Goal: Task Accomplishment & Management: Manage account settings

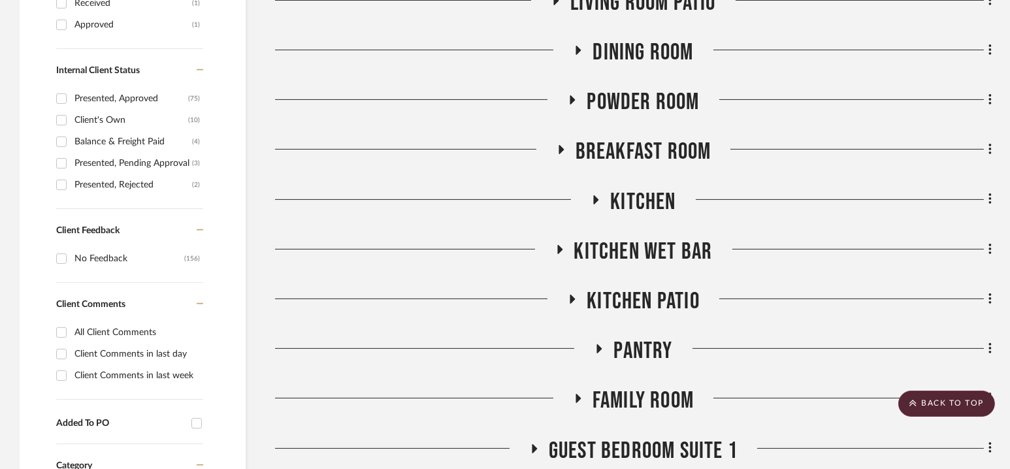
scroll to position [702, 0]
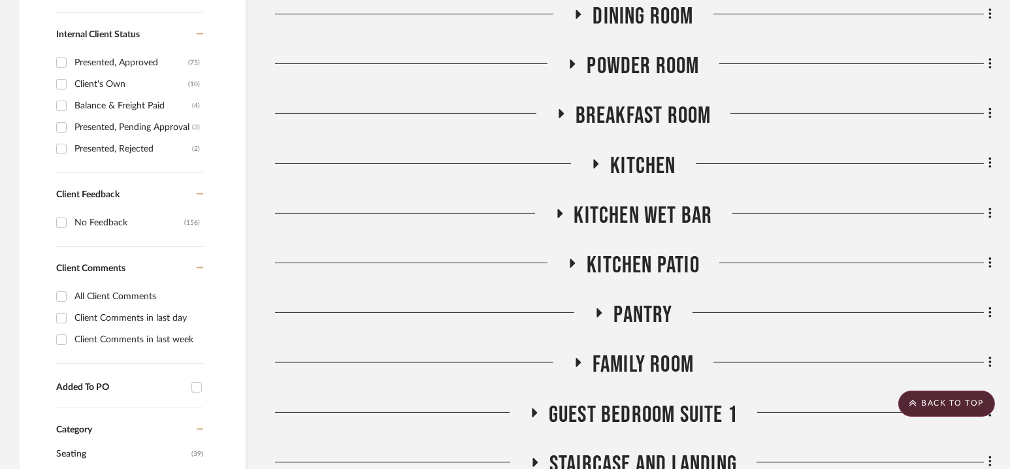
click at [639, 80] on div "Powder Room" at bounding box center [633, 68] width 717 height 33
click at [638, 67] on span "Powder Room" at bounding box center [643, 66] width 112 height 28
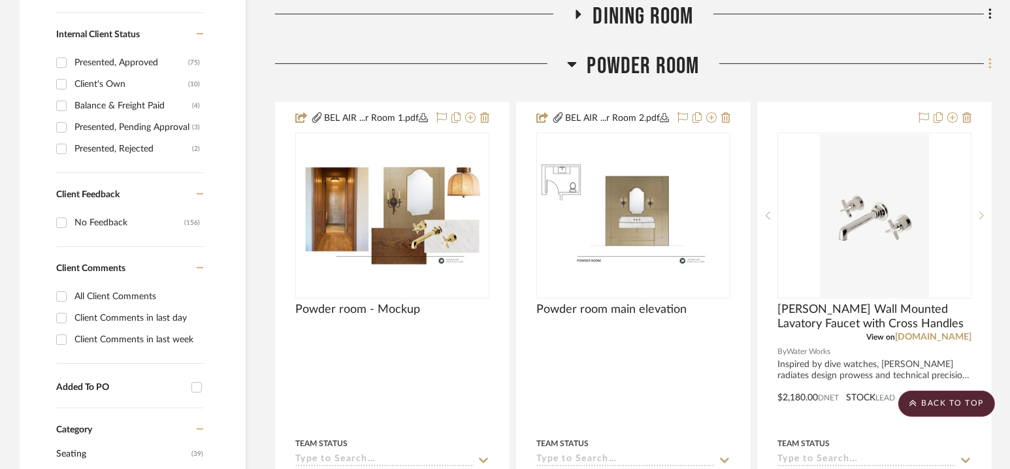
click at [990, 63] on icon at bounding box center [990, 64] width 4 height 14
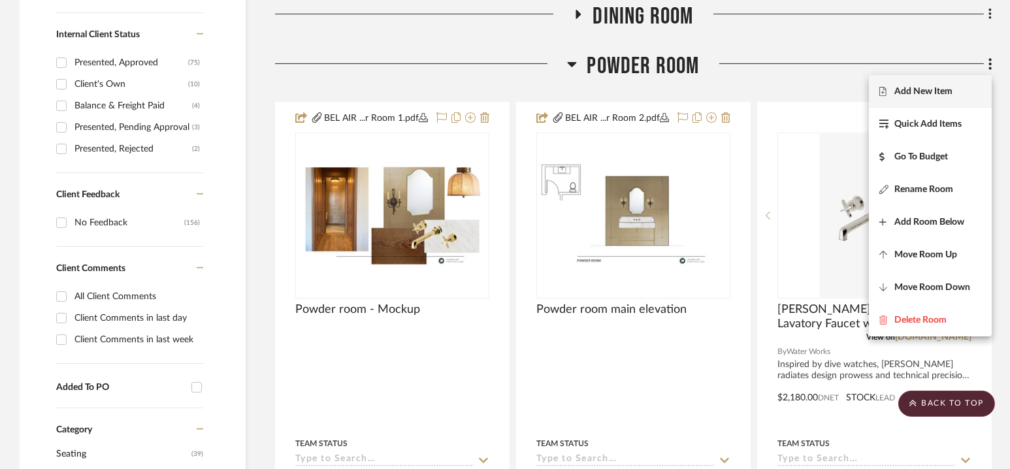
click at [926, 78] on button "Add New Item" at bounding box center [930, 91] width 123 height 33
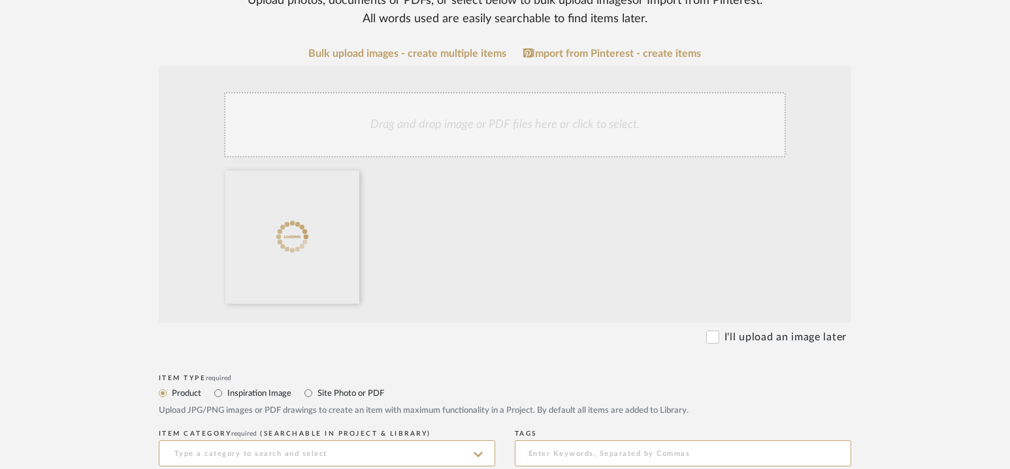
scroll to position [407, 0]
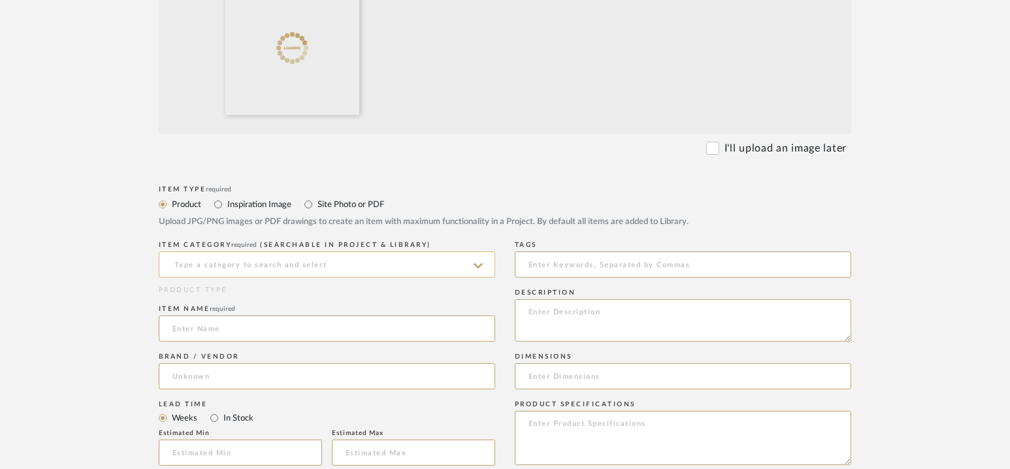
click at [282, 263] on input at bounding box center [327, 265] width 336 height 26
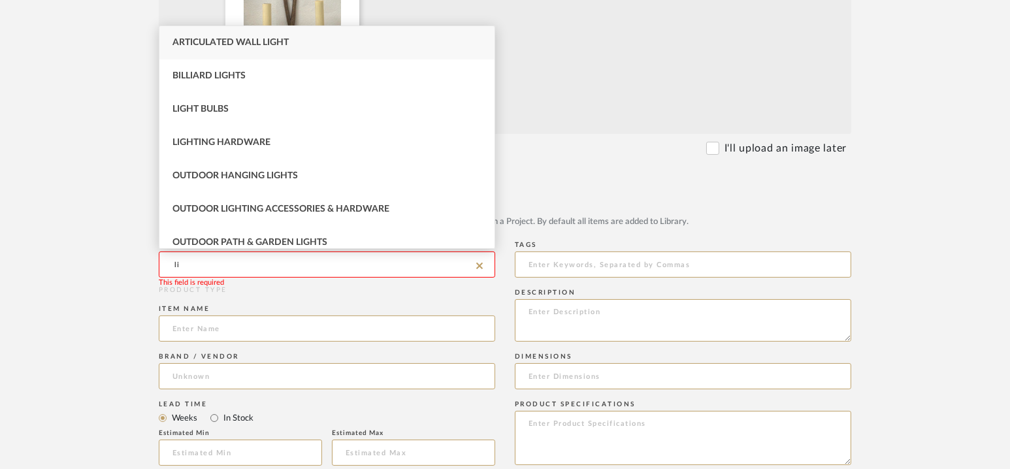
type input "l"
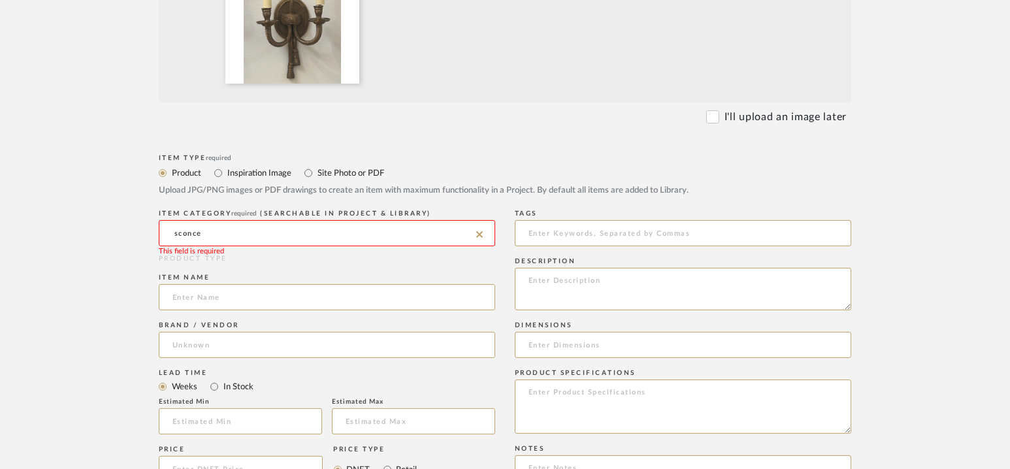
scroll to position [438, 0]
click at [265, 229] on input "sconce" at bounding box center [327, 234] width 336 height 26
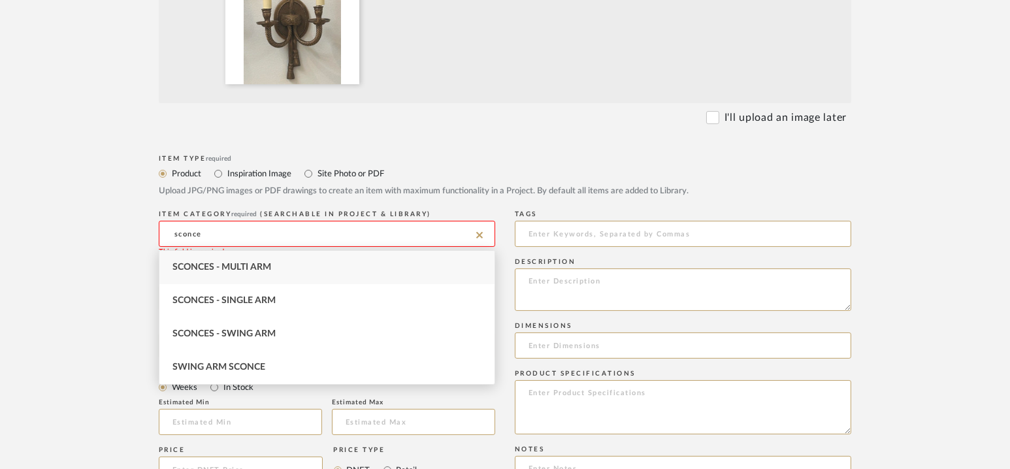
click at [263, 231] on input "sconce" at bounding box center [327, 234] width 336 height 26
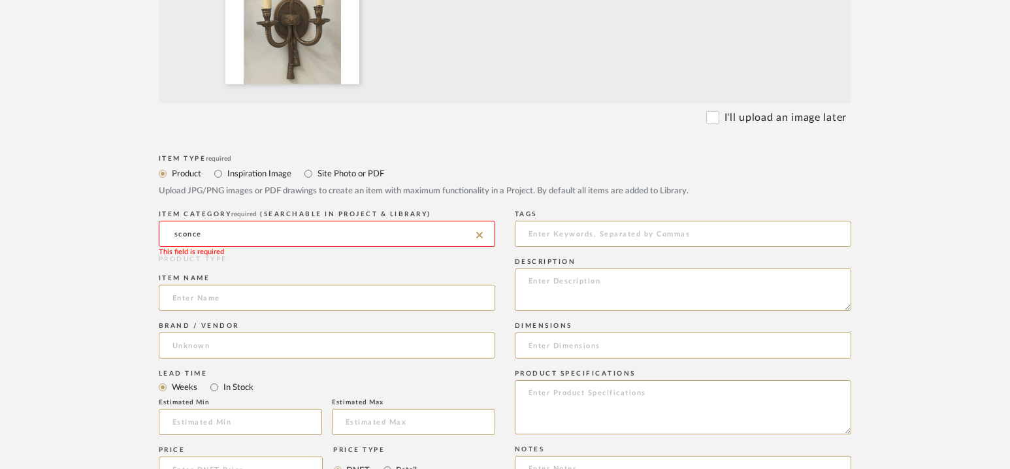
click at [263, 231] on input "sconce" at bounding box center [327, 234] width 336 height 26
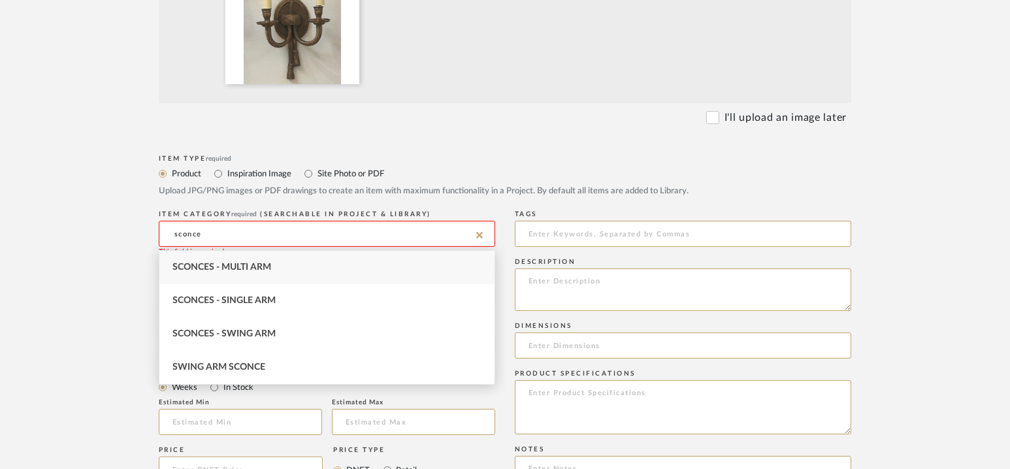
click at [263, 276] on div "Sconces - Multi Arm" at bounding box center [326, 267] width 335 height 33
type input "Sconces - Multi Arm"
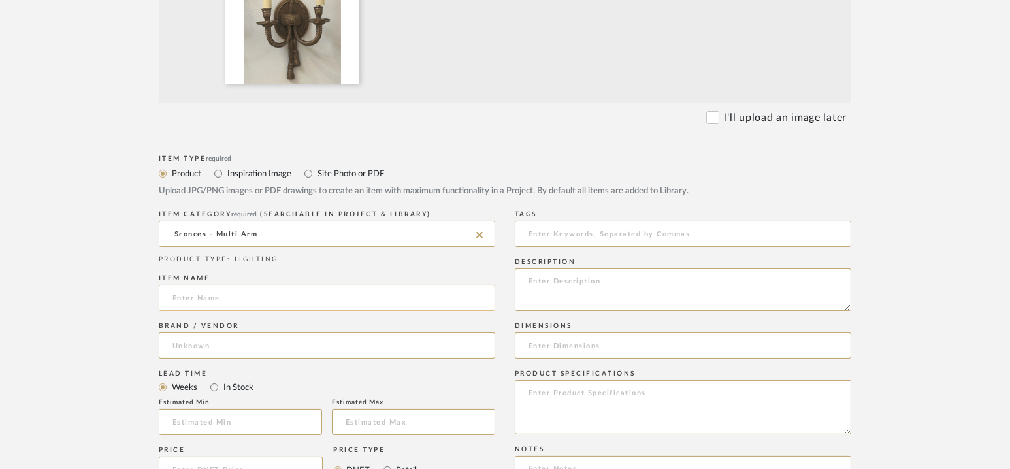
click at [257, 299] on input at bounding box center [327, 298] width 336 height 26
paste input "ribbon"
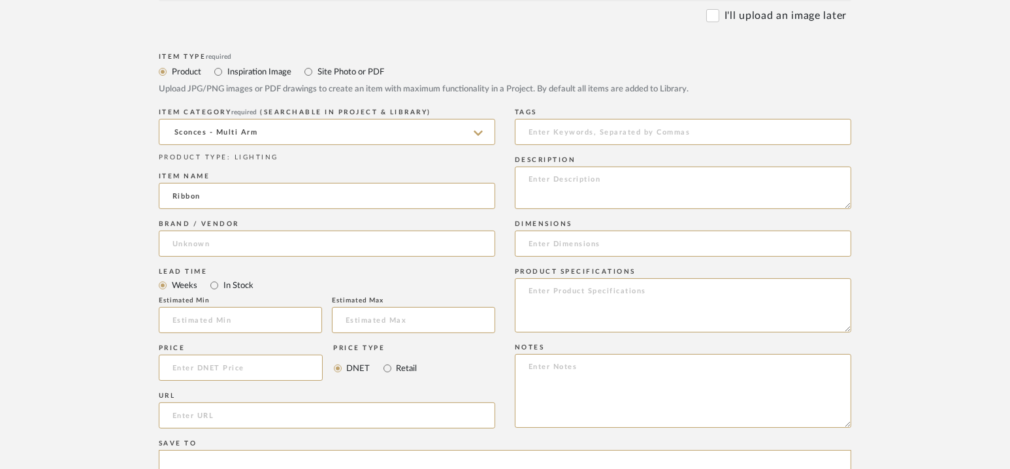
scroll to position [554, 0]
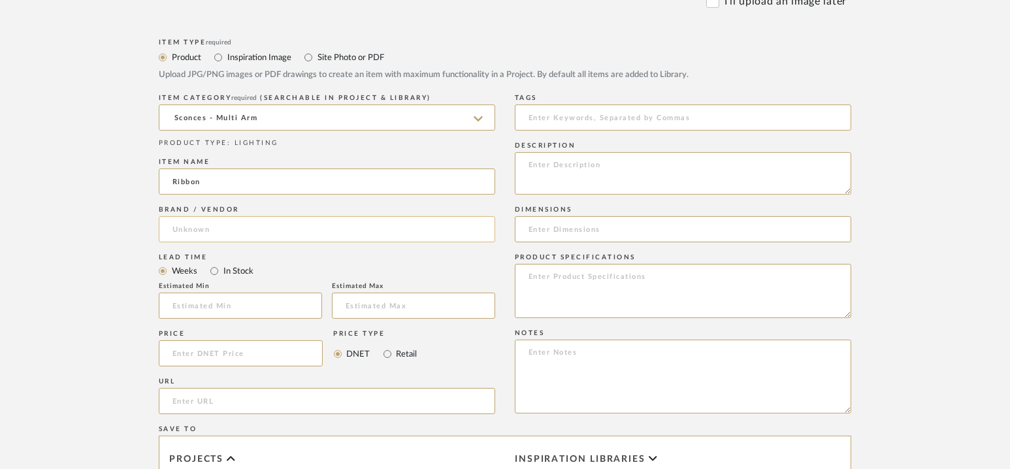
type input "Ribbon"
click at [223, 233] on input at bounding box center [327, 229] width 336 height 26
type input "Reborn Antiques"
click at [291, 263] on mat-option "Reborn Antiques" at bounding box center [326, 262] width 335 height 33
click at [243, 272] on label "In Stock" at bounding box center [237, 271] width 31 height 14
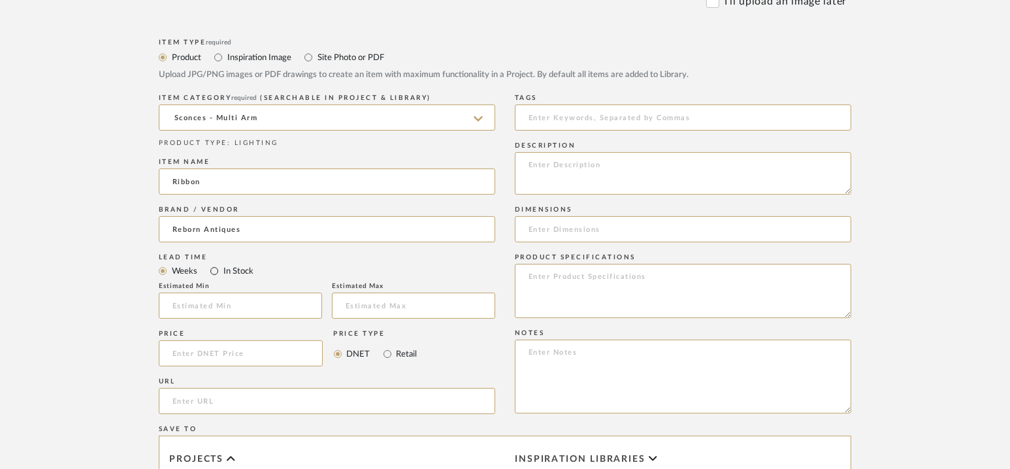
click at [222, 272] on input "In Stock" at bounding box center [214, 271] width 16 height 16
radio input "true"
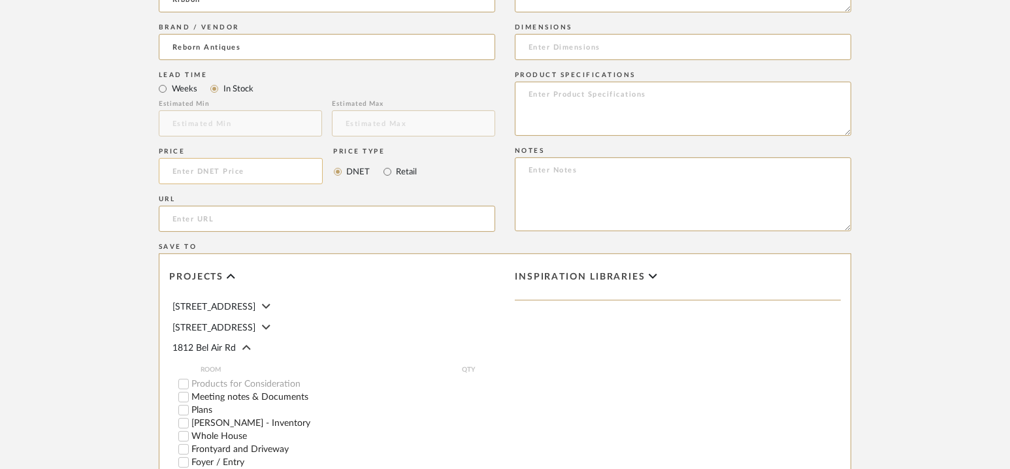
click at [249, 177] on input at bounding box center [241, 171] width 164 height 26
click at [406, 176] on label "Retail" at bounding box center [406, 172] width 22 height 14
click at [395, 176] on input "Retail" at bounding box center [388, 172] width 16 height 16
radio input "true"
click at [357, 177] on label "DNET" at bounding box center [358, 172] width 25 height 14
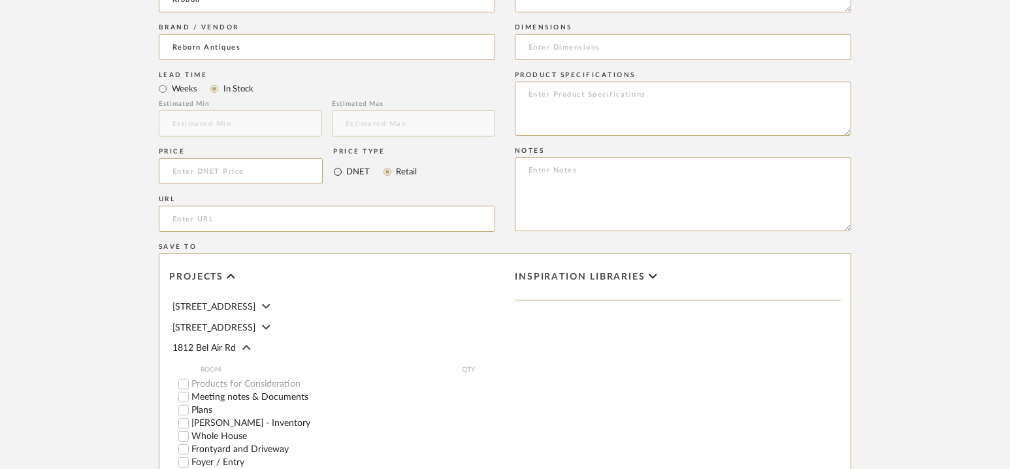
click at [346, 177] on input "DNET" at bounding box center [338, 172] width 16 height 16
radio input "true"
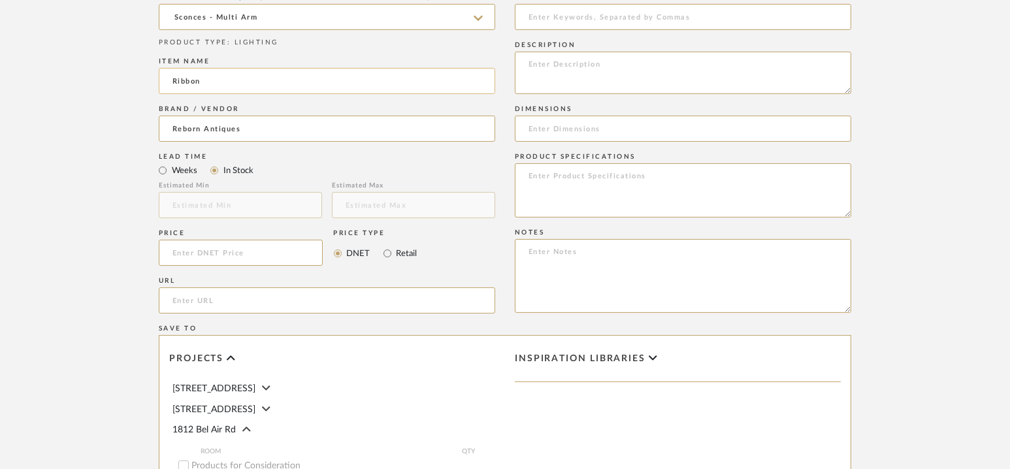
click at [171, 82] on input "Ribbon" at bounding box center [327, 81] width 336 height 26
click at [201, 78] on input "Pair of Ribbon Sconces" at bounding box center [327, 81] width 336 height 26
click at [205, 83] on input "Pair of vintage Ribbon Sconces" at bounding box center [327, 81] width 336 height 26
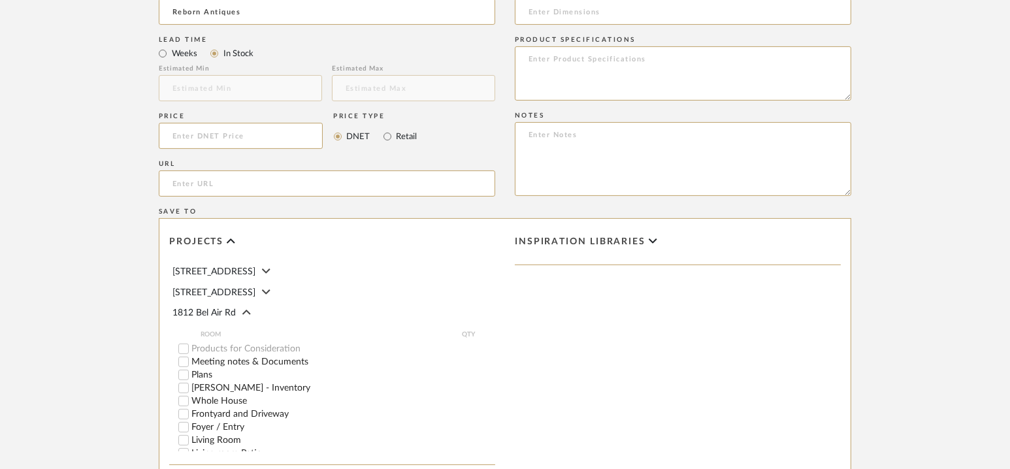
scroll to position [773, 0]
type input "Pair of Vintage Ribbon Sconces"
click at [270, 139] on input at bounding box center [241, 135] width 164 height 26
type input "$2,500.00"
click at [100, 166] on form "Bulk upload images - create multiple items Import from Pinterest - create items…" at bounding box center [505, 36] width 832 height 1086
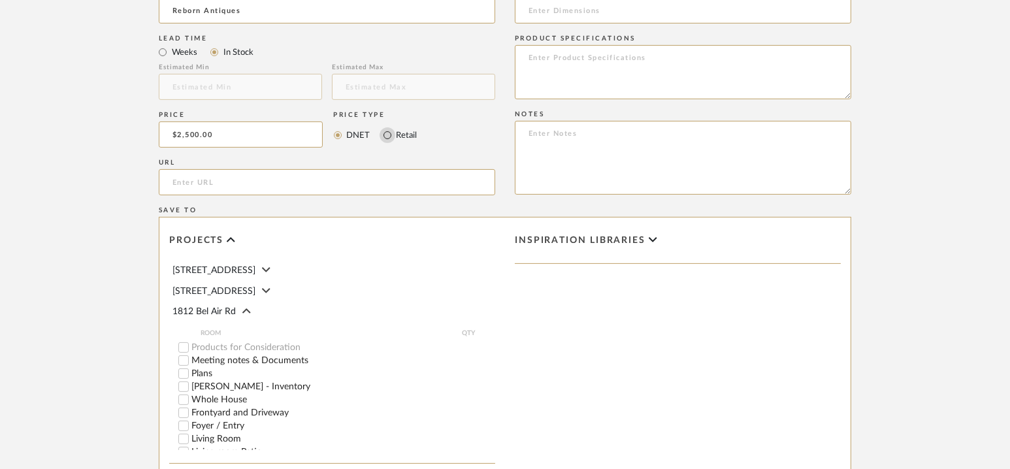
click at [388, 136] on input "Retail" at bounding box center [388, 135] width 16 height 16
radio input "true"
click at [357, 132] on label "DNET" at bounding box center [358, 135] width 25 height 14
click at [346, 132] on input "DNET" at bounding box center [338, 135] width 16 height 16
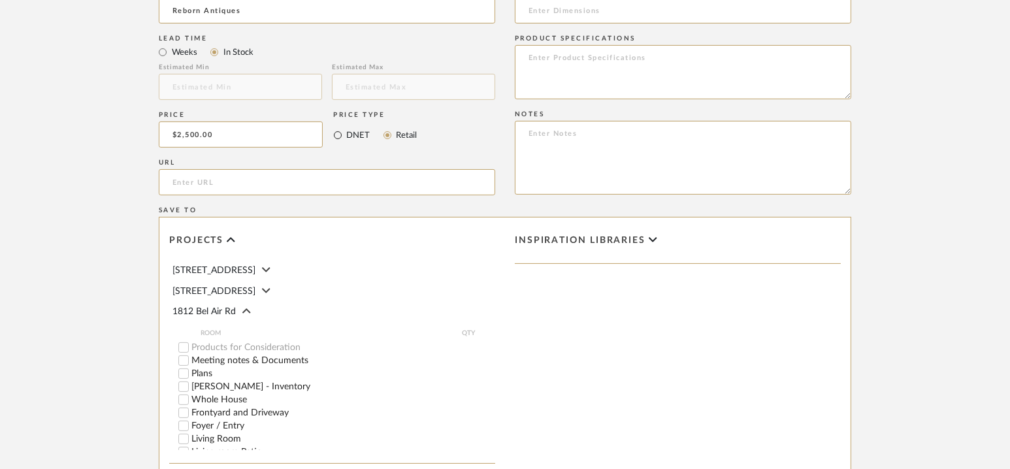
radio input "true"
click at [90, 147] on form "Bulk upload images - create multiple items Import from Pinterest - create items…" at bounding box center [505, 36] width 832 height 1086
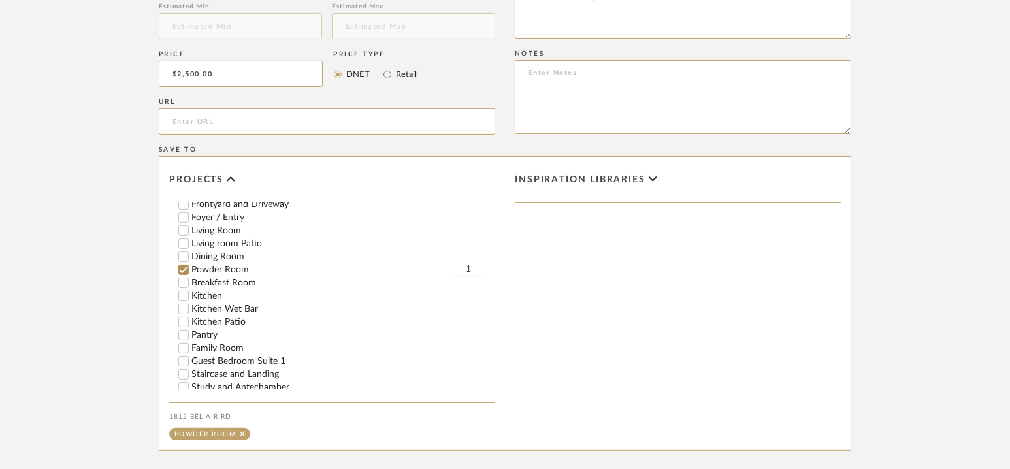
scroll to position [977, 0]
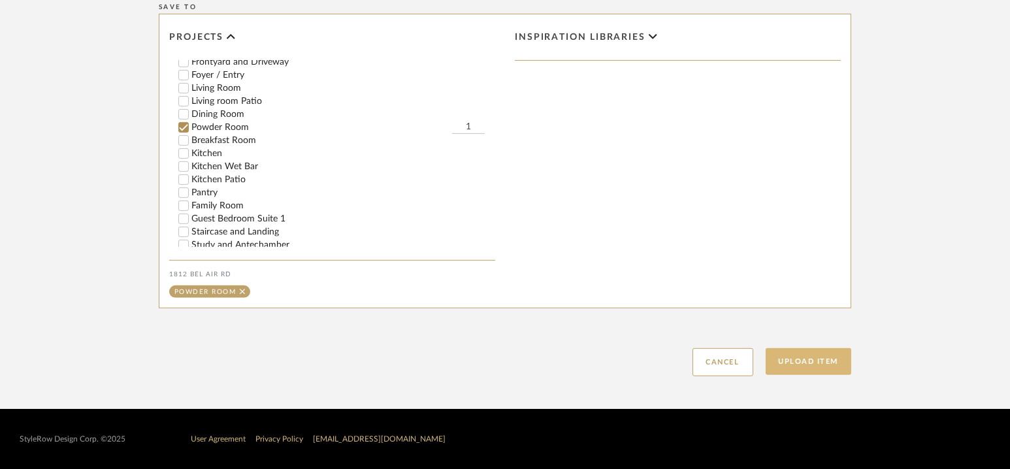
click at [792, 364] on button "Upload Item" at bounding box center [809, 361] width 86 height 27
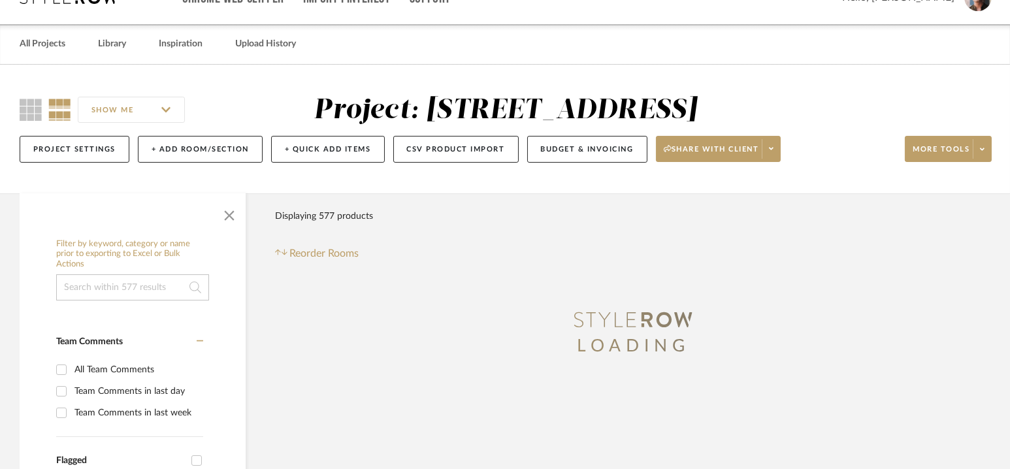
scroll to position [10, 0]
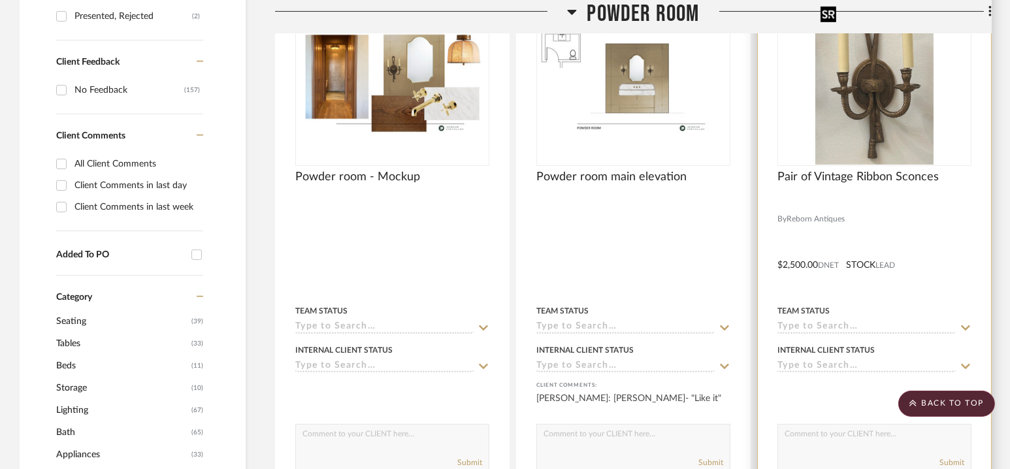
scroll to position [862, 0]
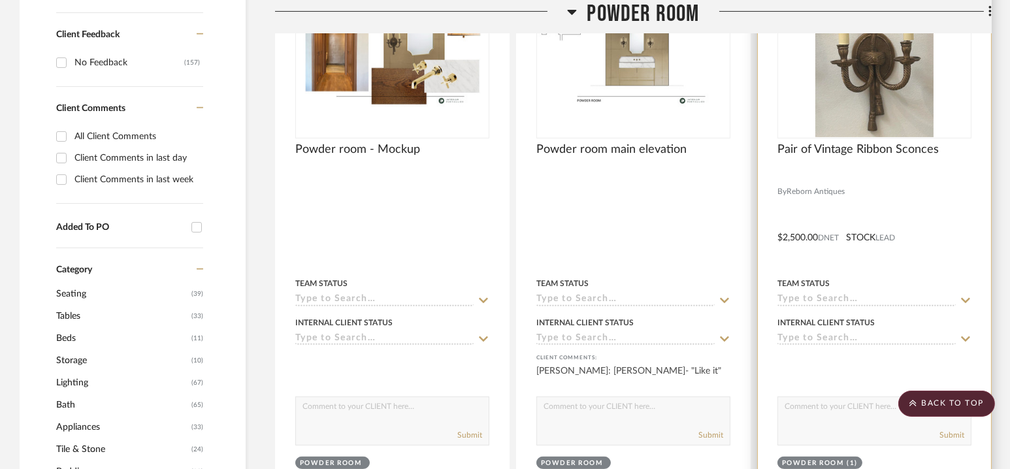
click at [836, 296] on input at bounding box center [866, 300] width 178 height 12
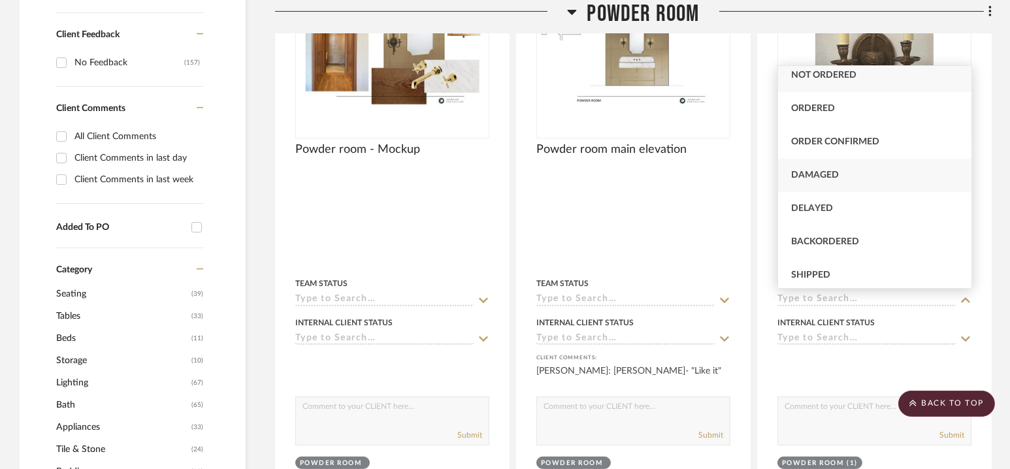
scroll to position [0, 0]
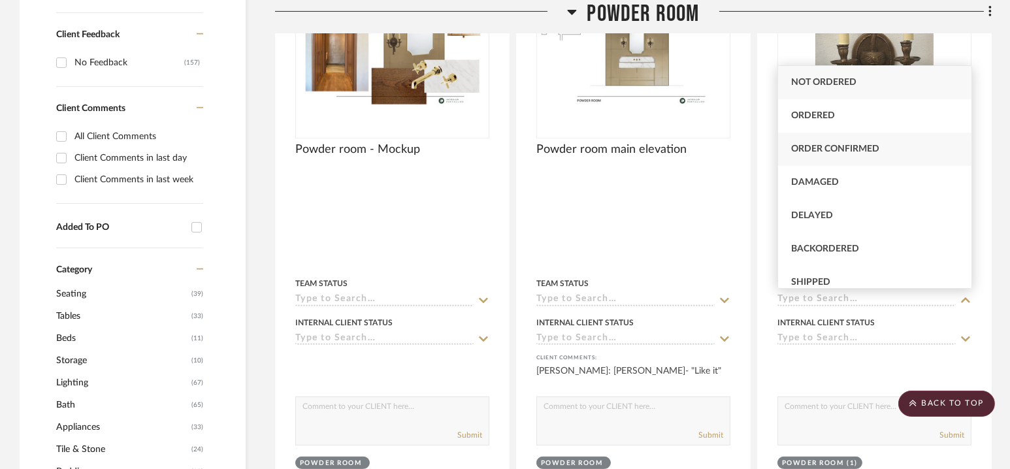
click at [860, 151] on span "Order Confirmed" at bounding box center [835, 148] width 88 height 9
type input "[DATE]"
type input "Order Confirmed"
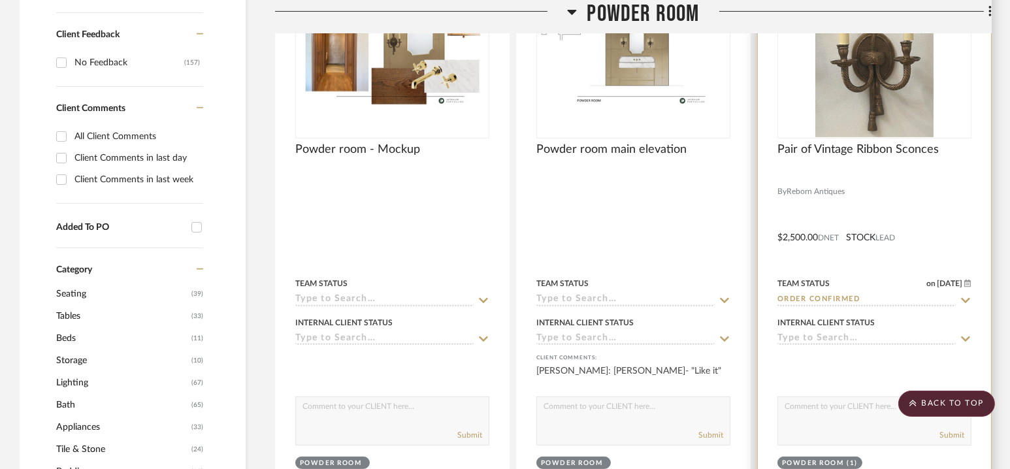
scroll to position [884, 0]
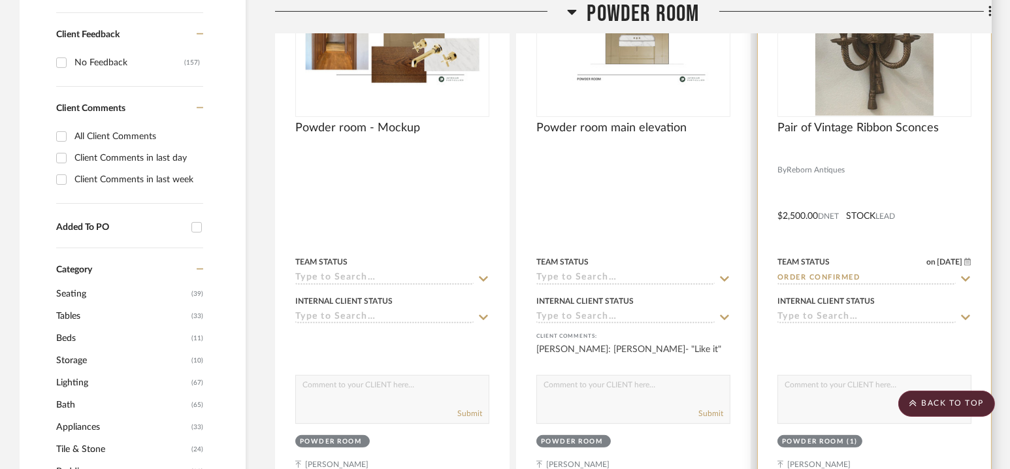
click at [861, 317] on input at bounding box center [866, 318] width 178 height 12
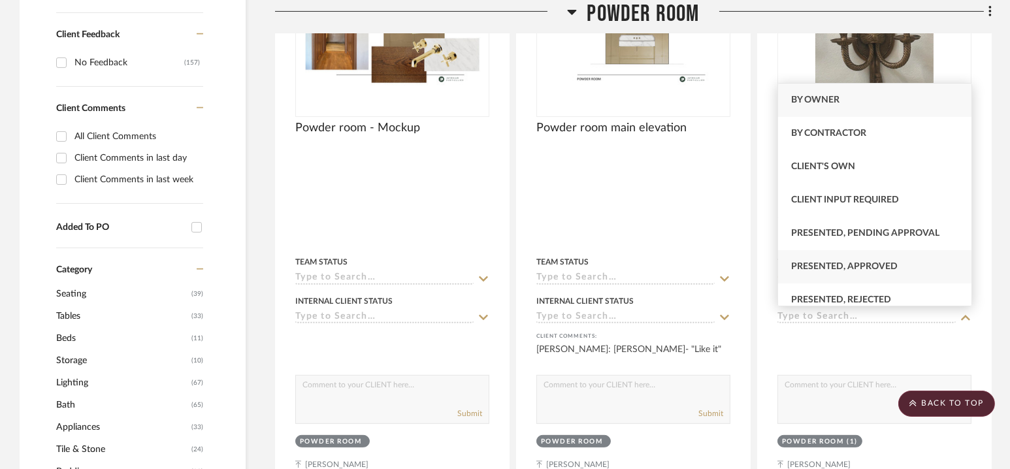
click at [876, 267] on span "Presented, Approved" at bounding box center [844, 266] width 106 height 9
type input "[DATE]"
type input "Presented, Approved"
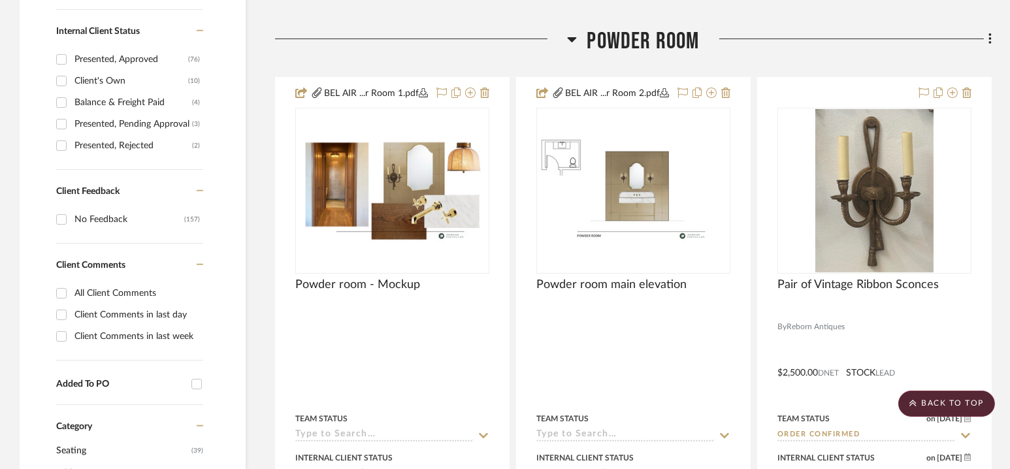
scroll to position [728, 0]
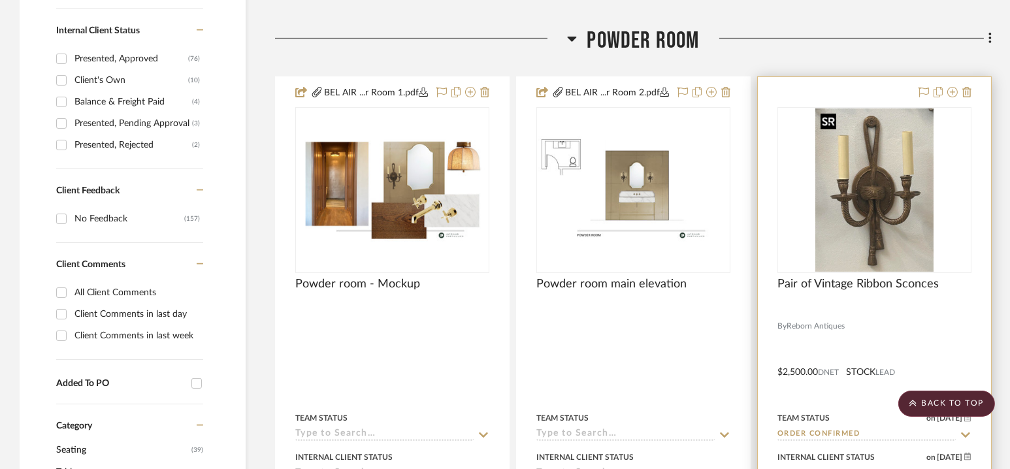
click at [858, 205] on img "0" at bounding box center [874, 189] width 118 height 163
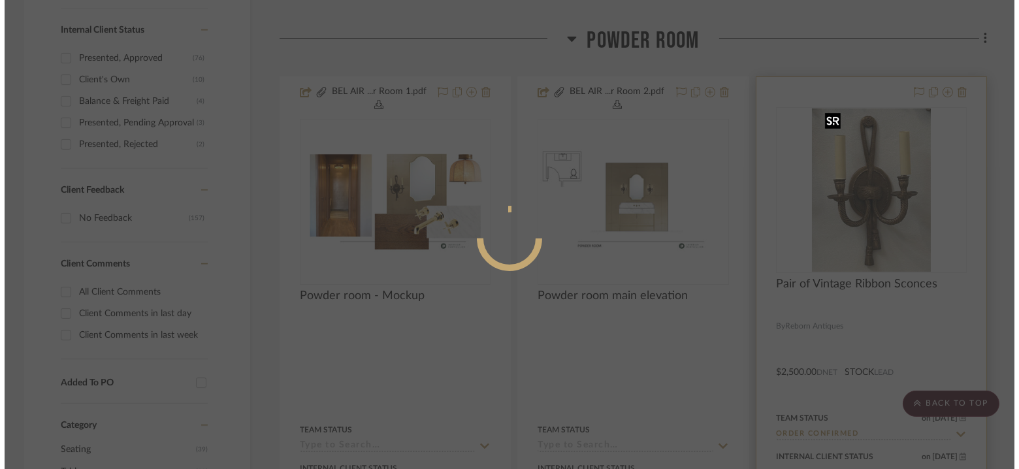
scroll to position [0, 0]
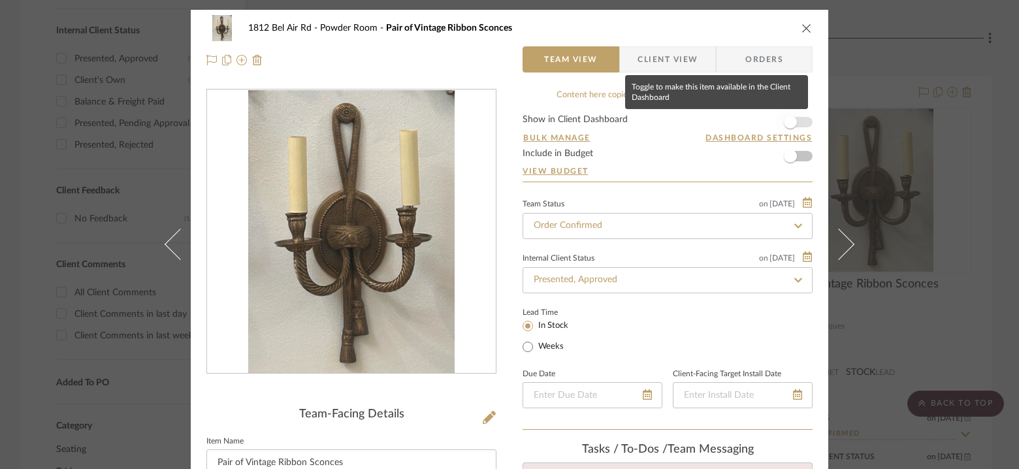
click at [800, 121] on span "button" at bounding box center [790, 122] width 29 height 29
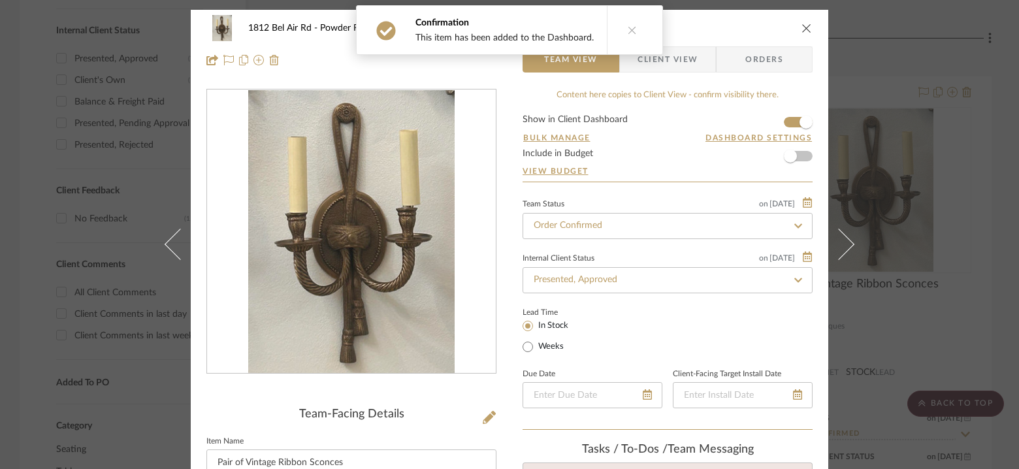
click at [660, 64] on span "Client View" at bounding box center [668, 59] width 60 height 26
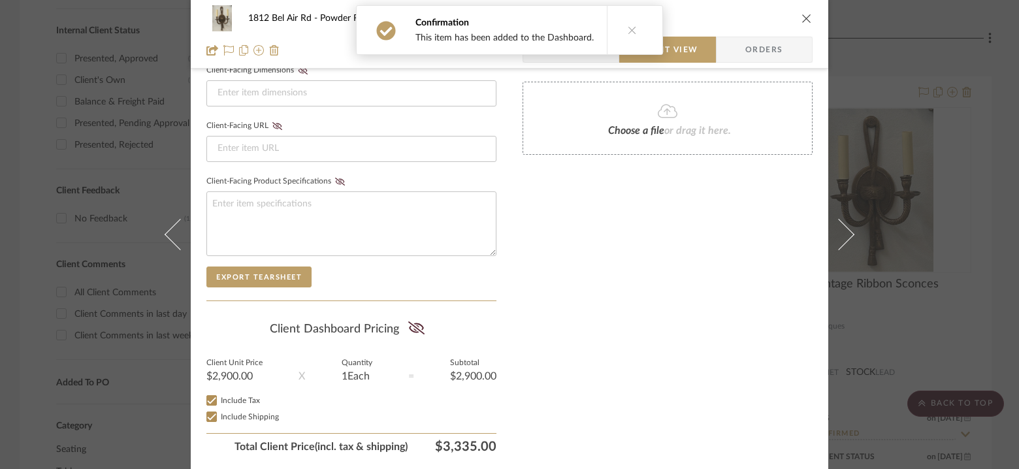
scroll to position [588, 0]
click at [412, 319] on icon at bounding box center [416, 325] width 16 height 13
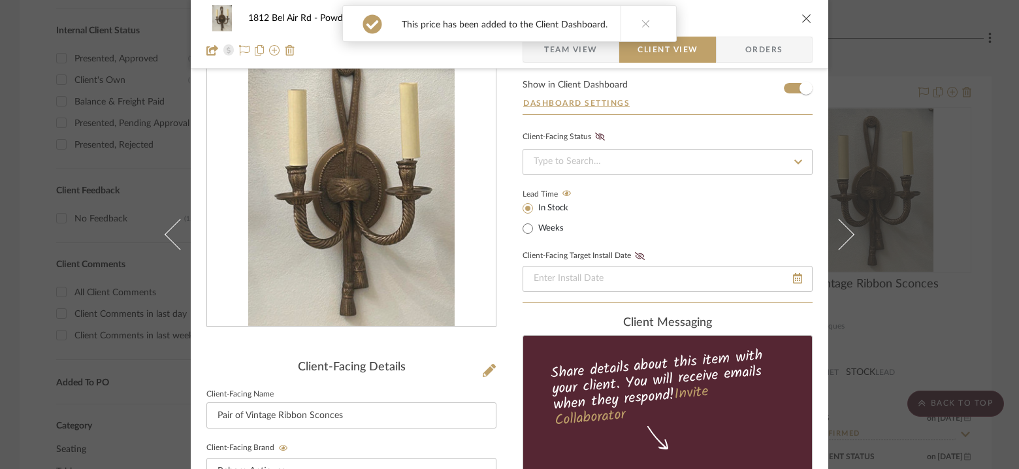
scroll to position [0, 0]
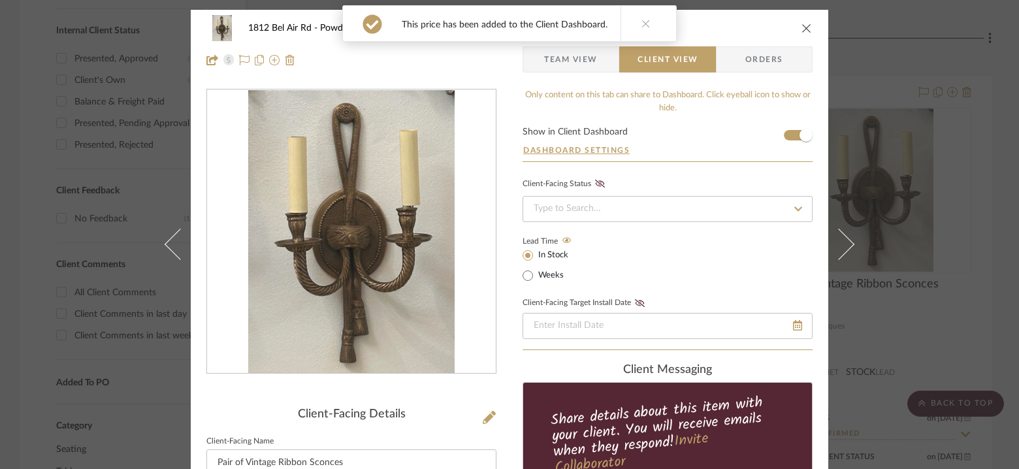
click at [642, 22] on icon at bounding box center [646, 23] width 9 height 9
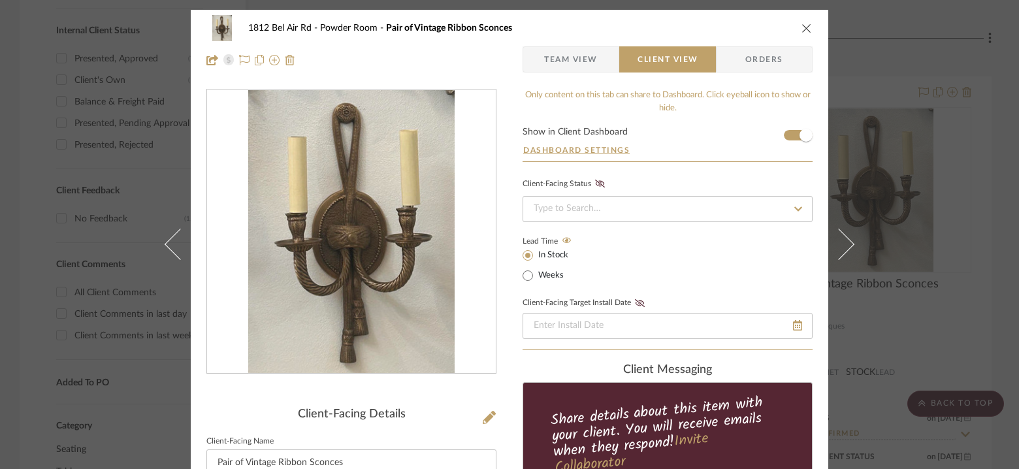
click at [806, 25] on icon "close" at bounding box center [807, 28] width 10 height 10
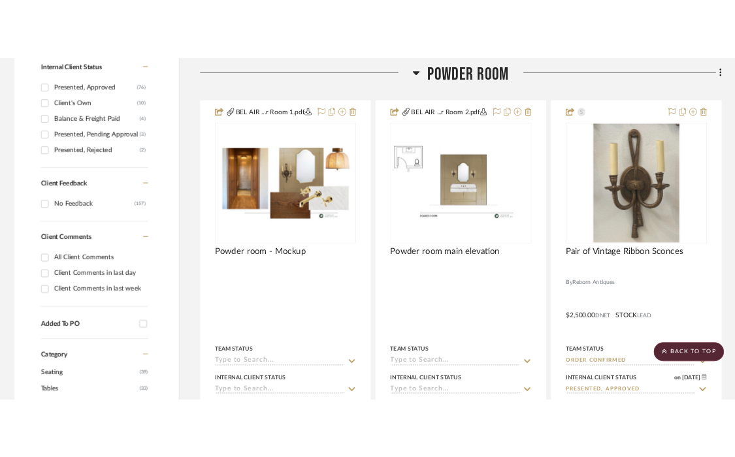
scroll to position [745, 0]
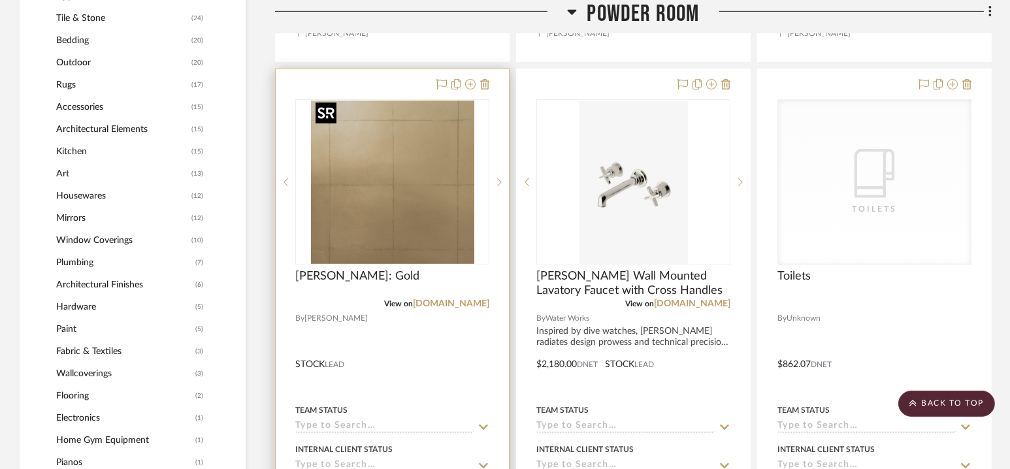
scroll to position [1304, 0]
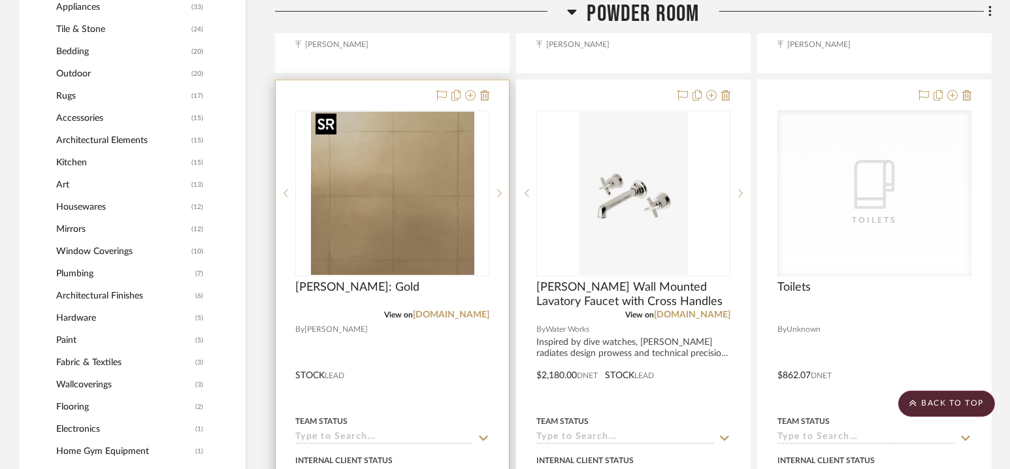
click at [411, 170] on img "0" at bounding box center [392, 193] width 163 height 163
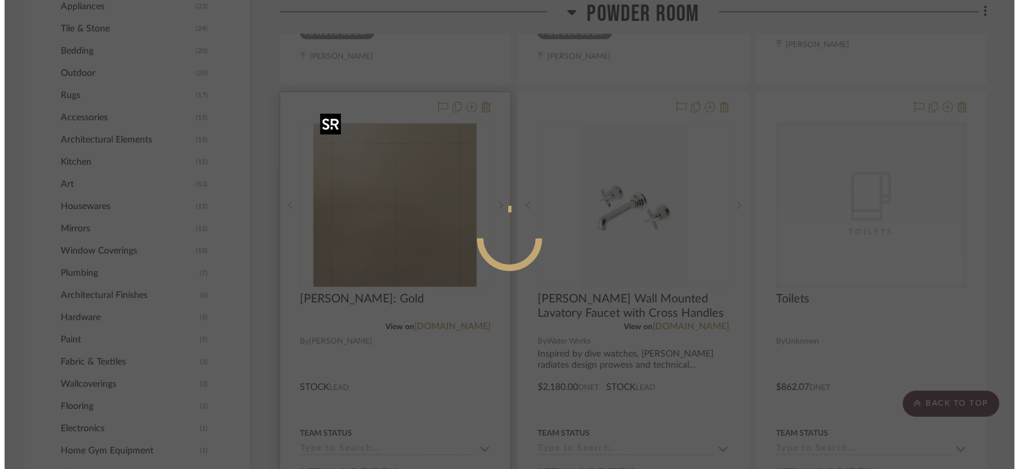
scroll to position [0, 0]
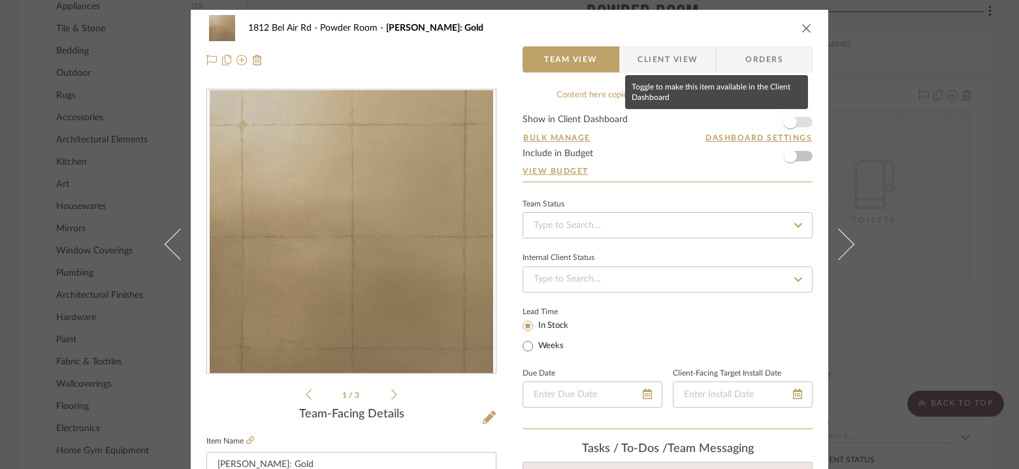
click at [743, 116] on span "button" at bounding box center [790, 122] width 29 height 29
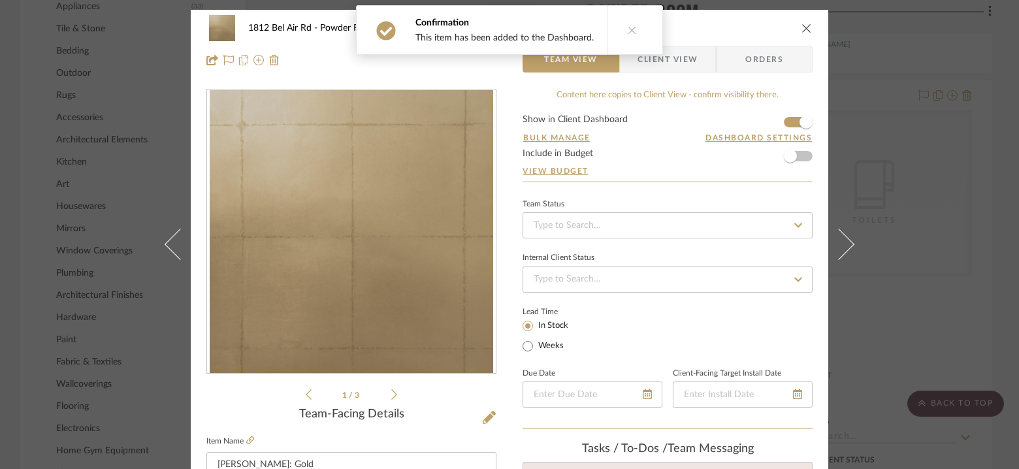
click at [628, 29] on icon at bounding box center [632, 29] width 9 height 9
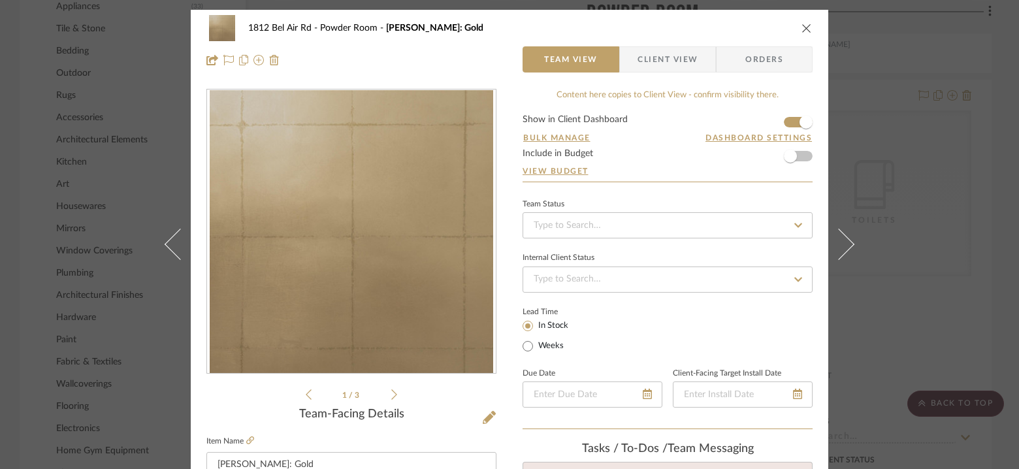
click at [657, 57] on span "Client View" at bounding box center [668, 59] width 60 height 26
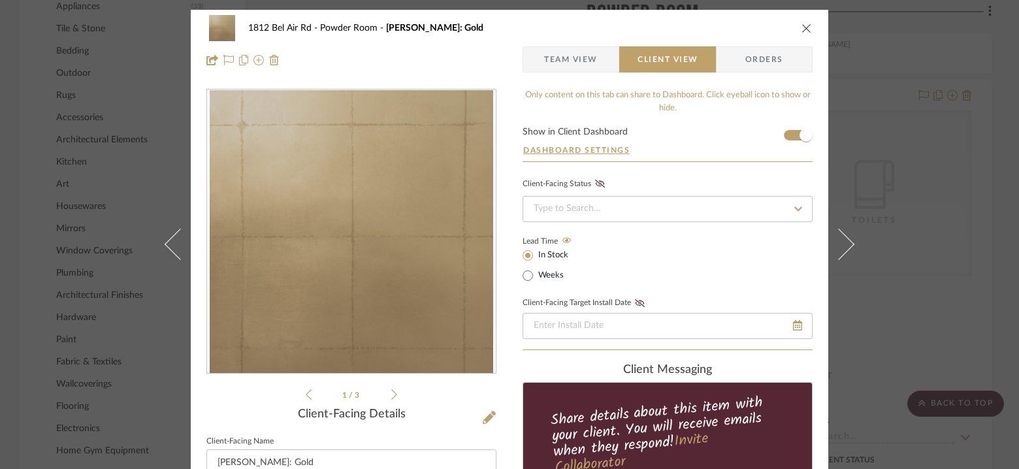
click at [549, 53] on span "Team View" at bounding box center [571, 59] width 54 height 26
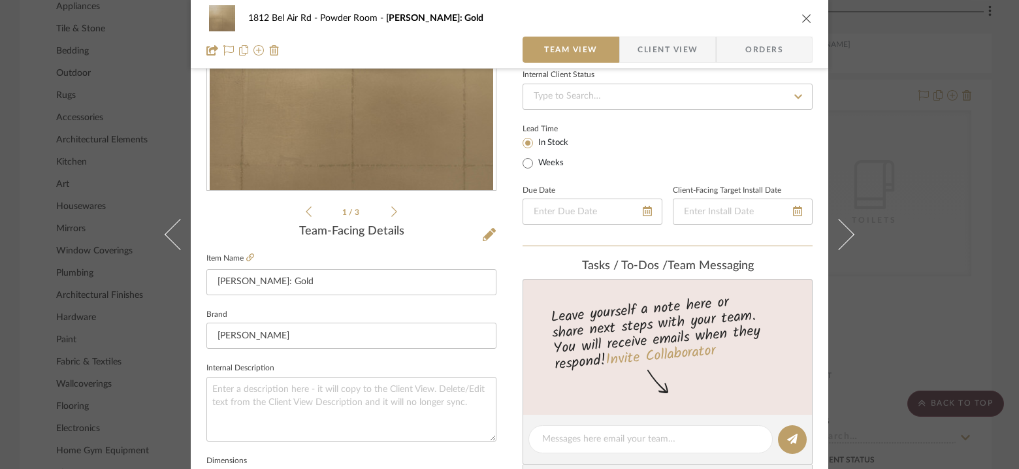
scroll to position [206, 0]
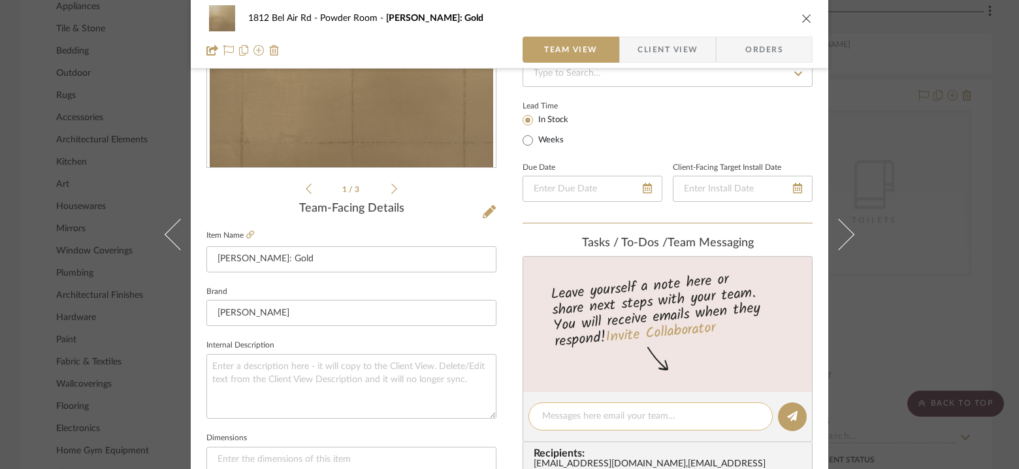
click at [579, 417] on textarea at bounding box center [650, 417] width 217 height 14
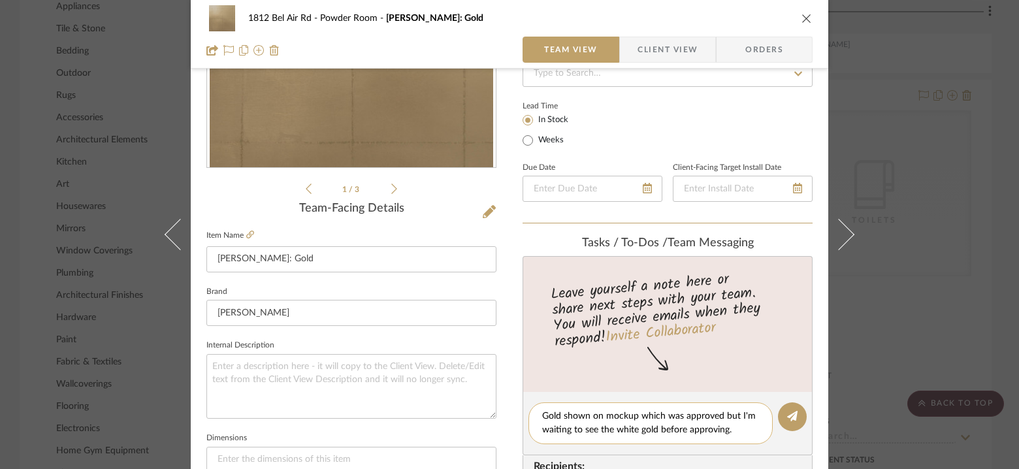
click at [721, 412] on textarea "Gold shown on mockup which was approved but I'm waiting to see the white gold b…" at bounding box center [650, 423] width 217 height 27
click at [717, 421] on textarea "Gold shown on mockup which was approved but I'm waiting to see the white gold b…" at bounding box center [650, 423] width 217 height 27
drag, startPoint x: 717, startPoint y: 415, endPoint x: 663, endPoint y: 417, distance: 54.3
click at [663, 417] on textarea "Gold shown on mockup which was approved but I'm waiting to see the white gold b…" at bounding box center [650, 423] width 217 height 27
click at [689, 431] on textarea "Gold shown on mockup which I'm waiting to see the white gold before approving." at bounding box center [650, 423] width 217 height 27
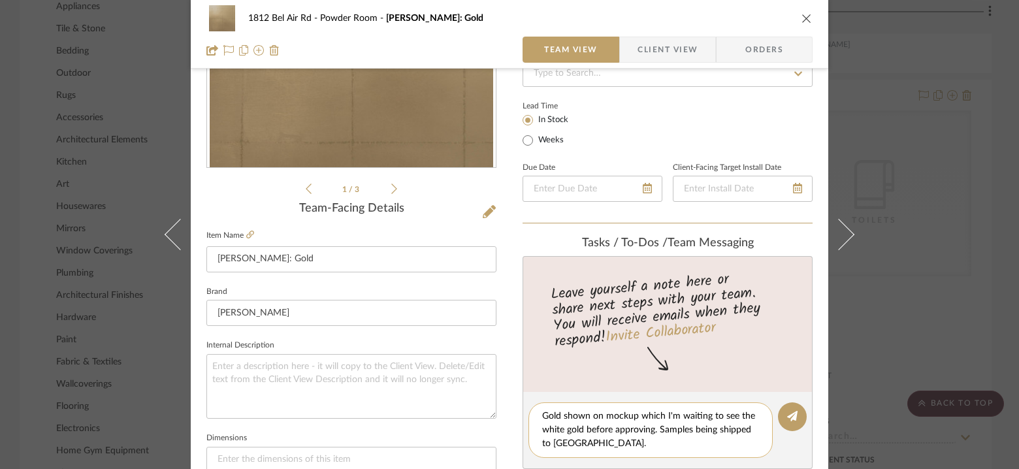
drag, startPoint x: 557, startPoint y: 414, endPoint x: 525, endPoint y: 414, distance: 31.4
click at [529, 414] on div "Gold shown on mockup which I'm waiting to see the white gold before approving. …" at bounding box center [651, 430] width 244 height 56
click at [631, 444] on textarea "Gold shown on mockup which I'm waiting to see the white gold before approving. …" at bounding box center [650, 430] width 217 height 41
click at [660, 414] on textarea "Gold shown on mockup which I'm waiting to see the white gold before approving. …" at bounding box center [650, 430] width 217 height 41
type textarea "Gold shown on mockup but I'm waiting to see the white gold before approving. Sa…"
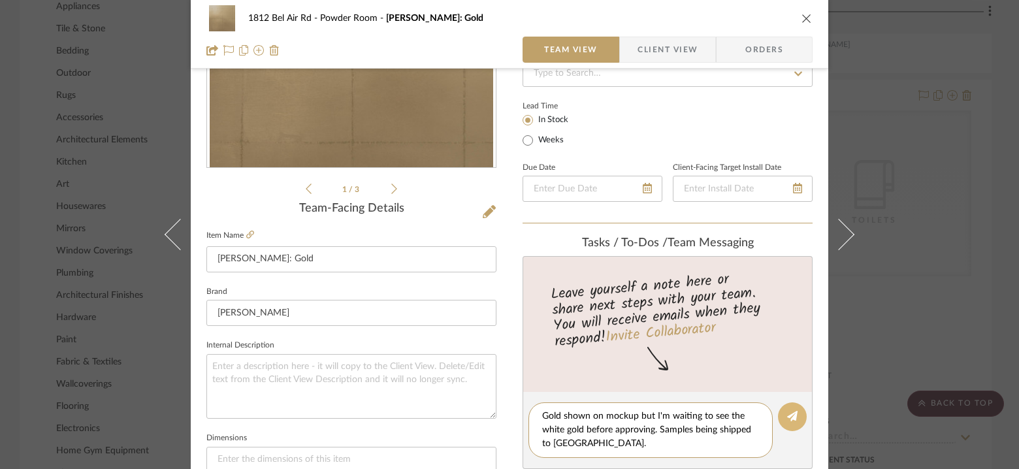
click at [743, 418] on icon at bounding box center [792, 416] width 10 height 10
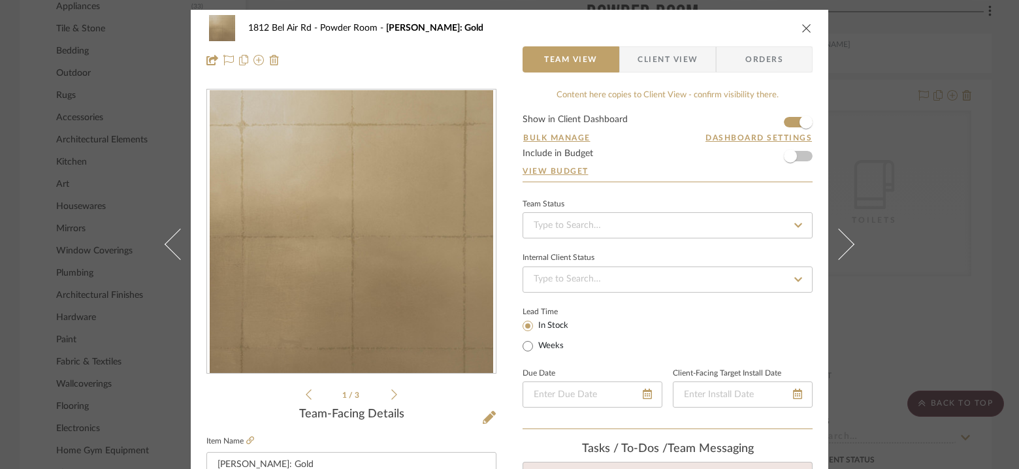
click at [743, 122] on div "1812 Bel Air Rd Powder Room Langham: Gold Team View Client View Orders 1 / 3 Te…" at bounding box center [509, 234] width 1019 height 469
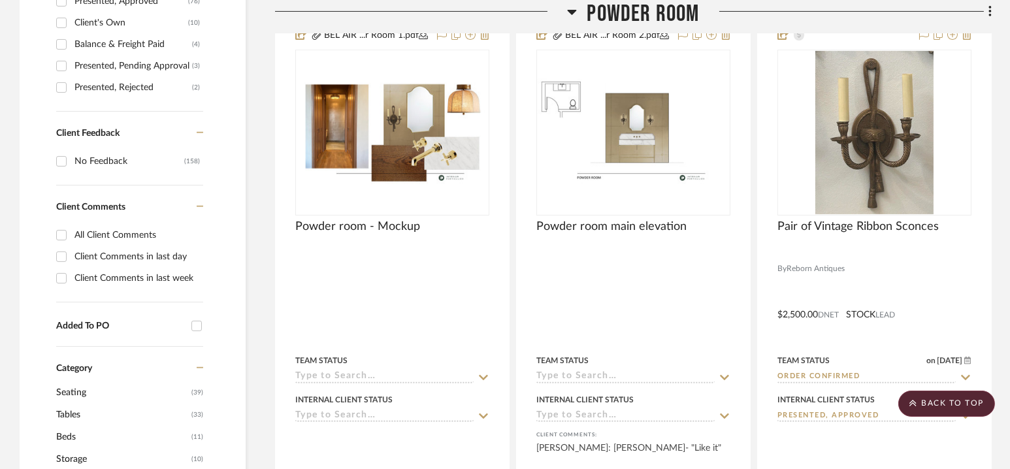
scroll to position [786, 0]
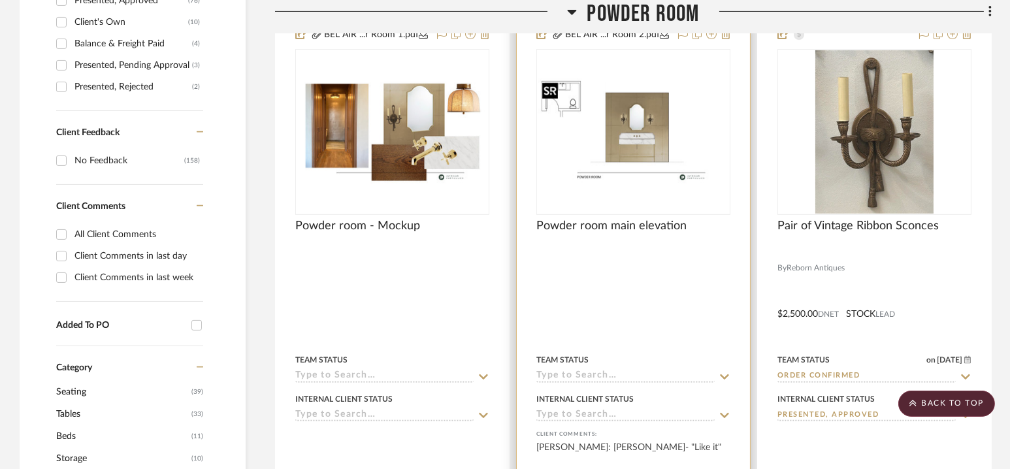
click at [645, 148] on img "0" at bounding box center [633, 132] width 191 height 108
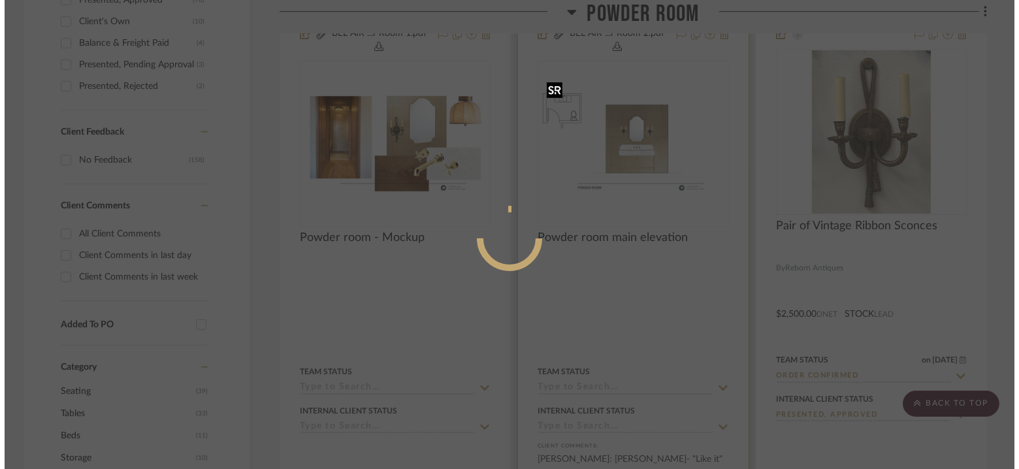
scroll to position [0, 0]
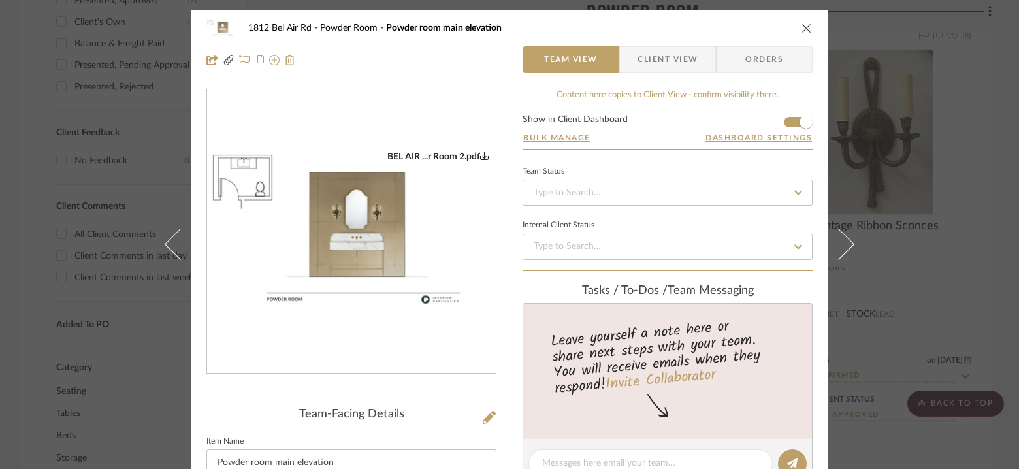
click at [480, 156] on icon "0" at bounding box center [484, 155] width 9 height 9
click at [743, 112] on div "1812 Bel Air Rd Powder Room Powder room main elevation Team View Client View Or…" at bounding box center [509, 234] width 1019 height 469
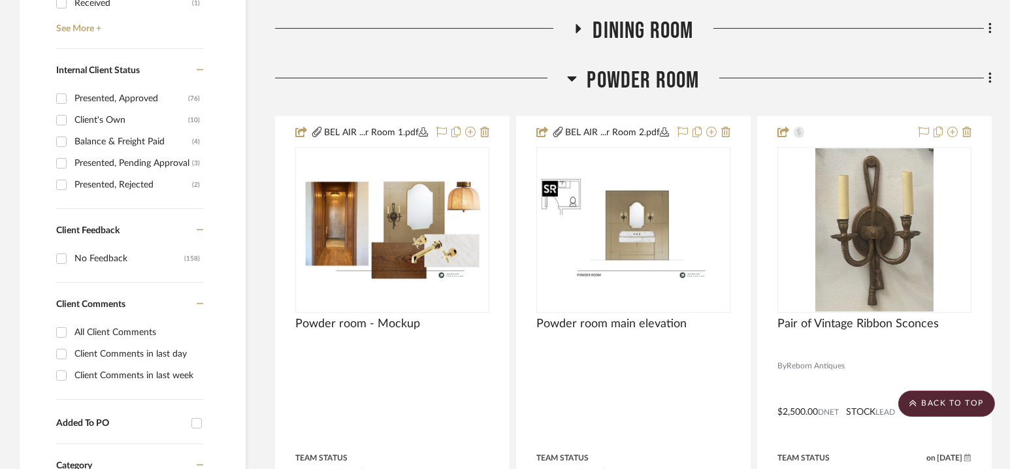
scroll to position [689, 0]
click at [630, 78] on span "Powder Room" at bounding box center [643, 80] width 112 height 28
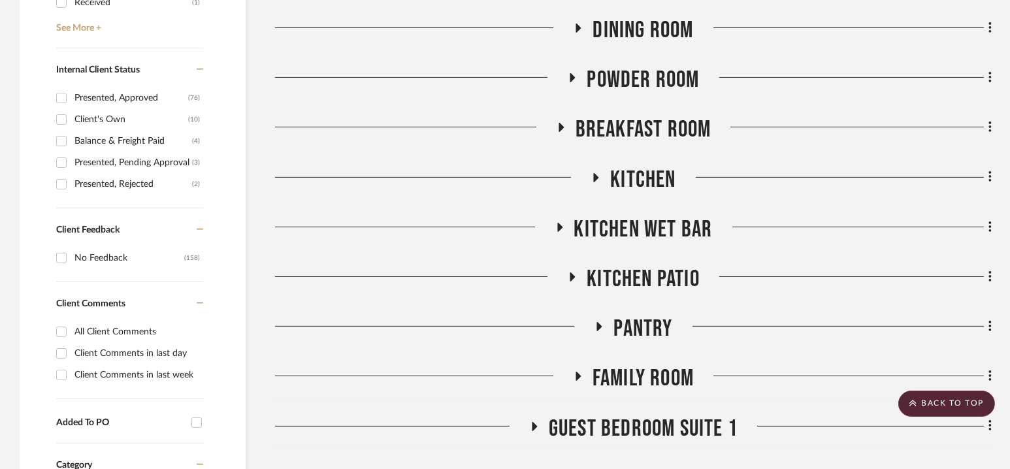
scroll to position [0, 0]
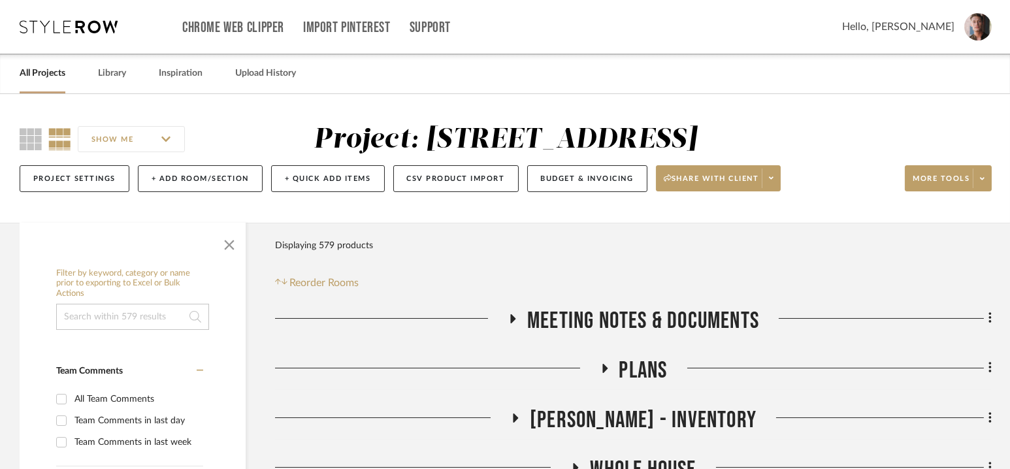
click at [56, 74] on link "All Projects" at bounding box center [43, 74] width 46 height 18
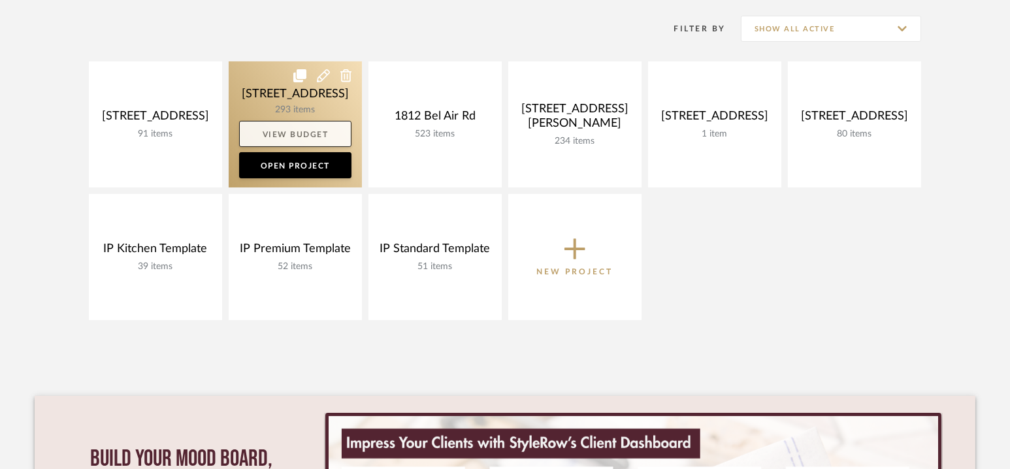
scroll to position [253, 0]
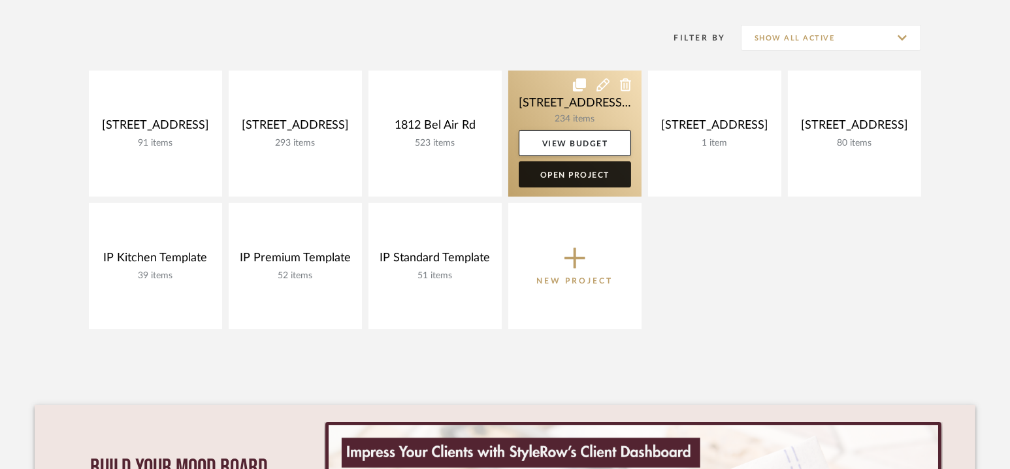
click at [574, 170] on link "Open Project" at bounding box center [575, 174] width 112 height 26
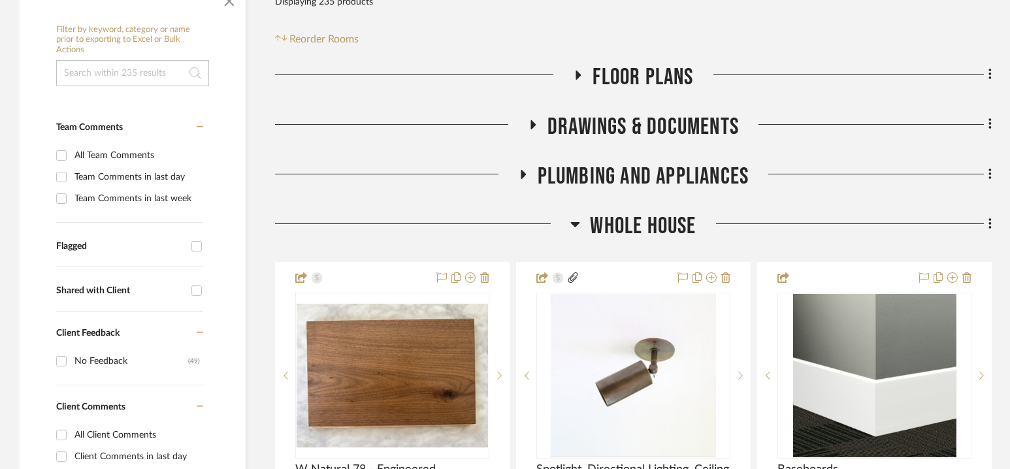
scroll to position [278, 0]
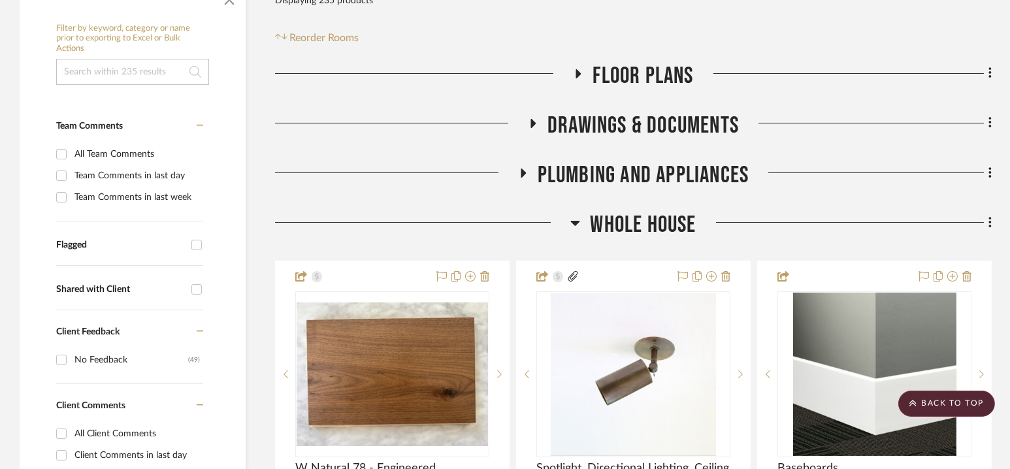
click at [640, 227] on span "Whole House" at bounding box center [643, 225] width 106 height 28
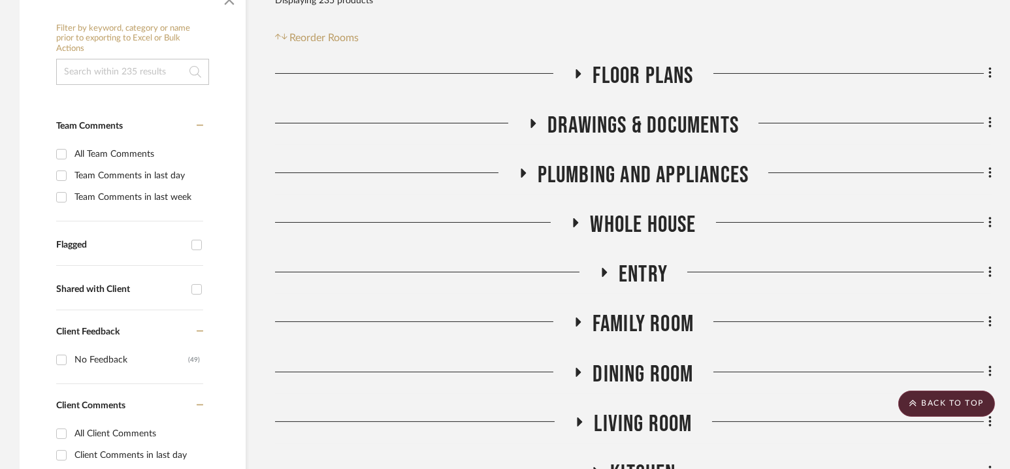
click at [646, 131] on span "Drawings & Documents" at bounding box center [642, 126] width 191 height 28
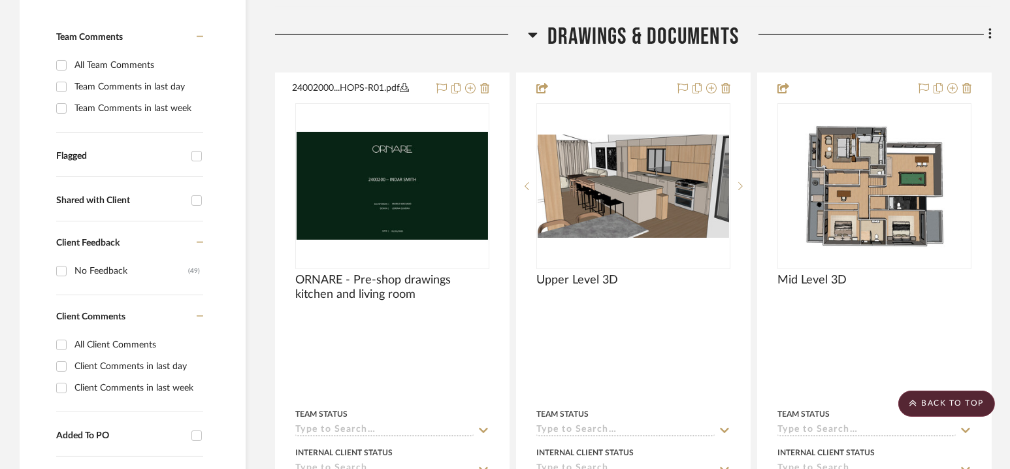
scroll to position [345, 0]
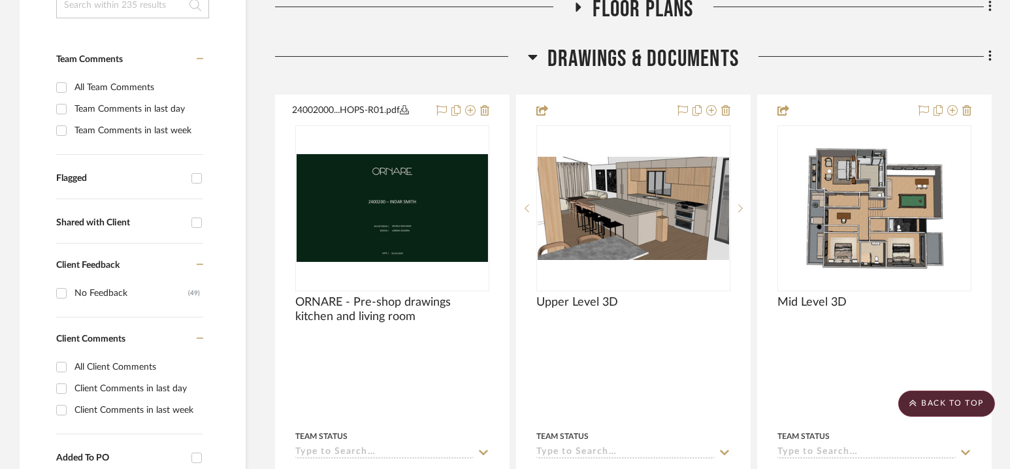
click at [640, 59] on span "Drawings & Documents" at bounding box center [642, 59] width 191 height 28
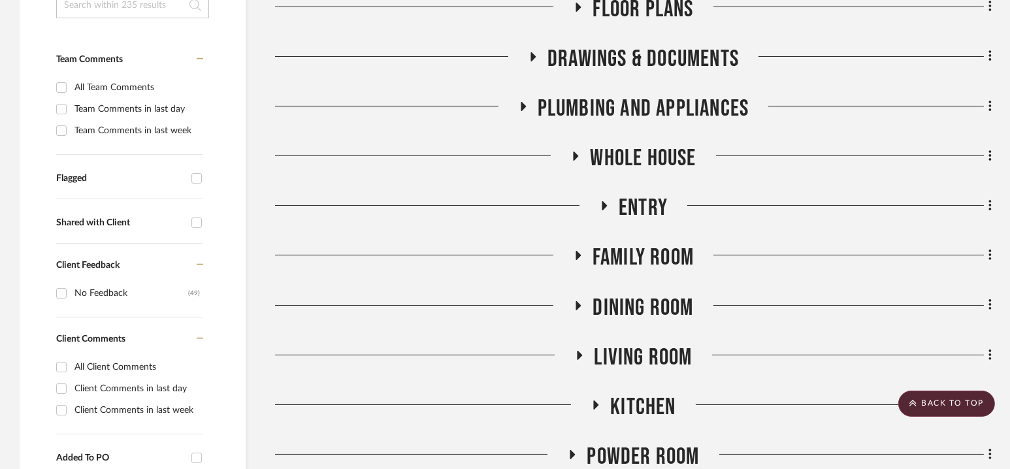
click at [640, 111] on span "PLUMBING AND APPLIANCES" at bounding box center [644, 109] width 212 height 28
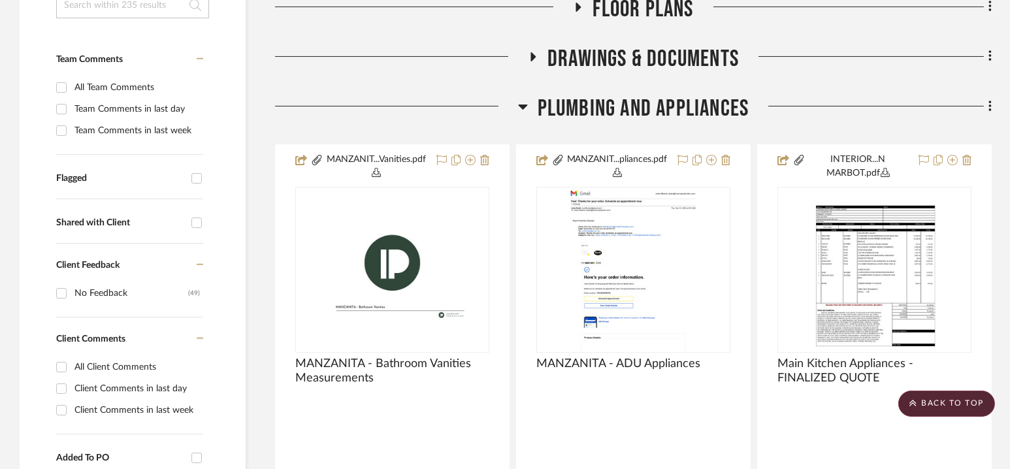
click at [640, 111] on span "PLUMBING AND APPLIANCES" at bounding box center [644, 109] width 212 height 28
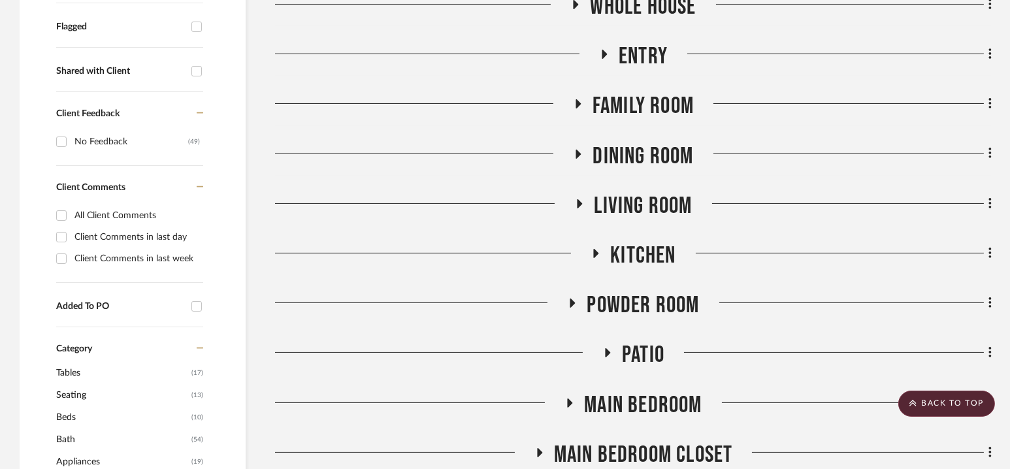
scroll to position [498, 0]
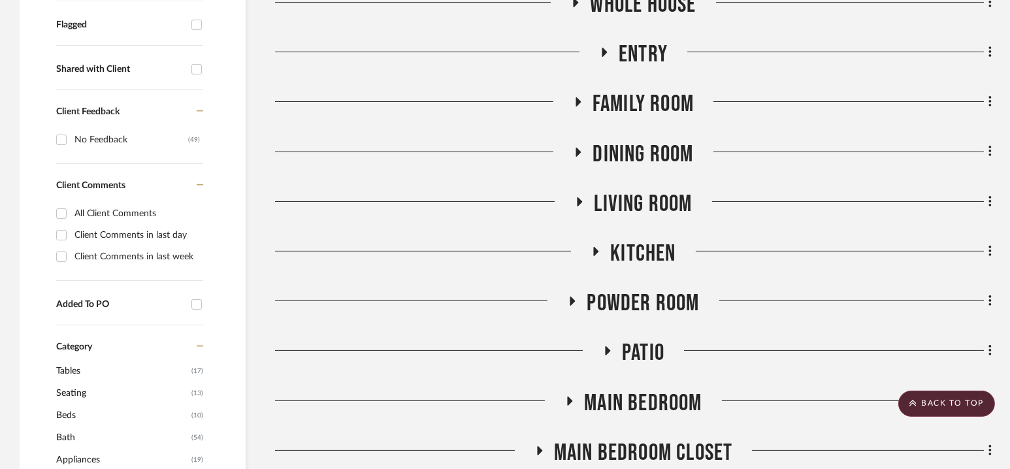
click at [640, 112] on span "Family Room" at bounding box center [643, 104] width 101 height 28
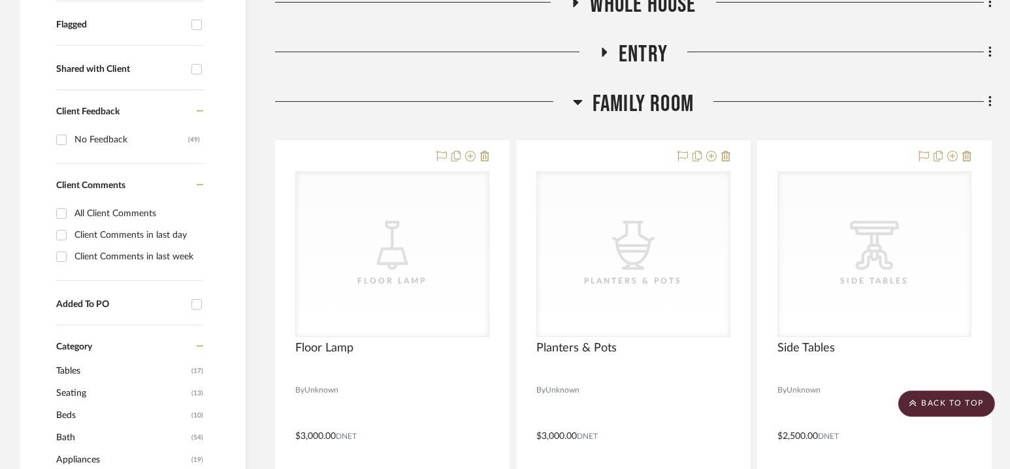
click at [640, 112] on span "Family Room" at bounding box center [643, 104] width 101 height 28
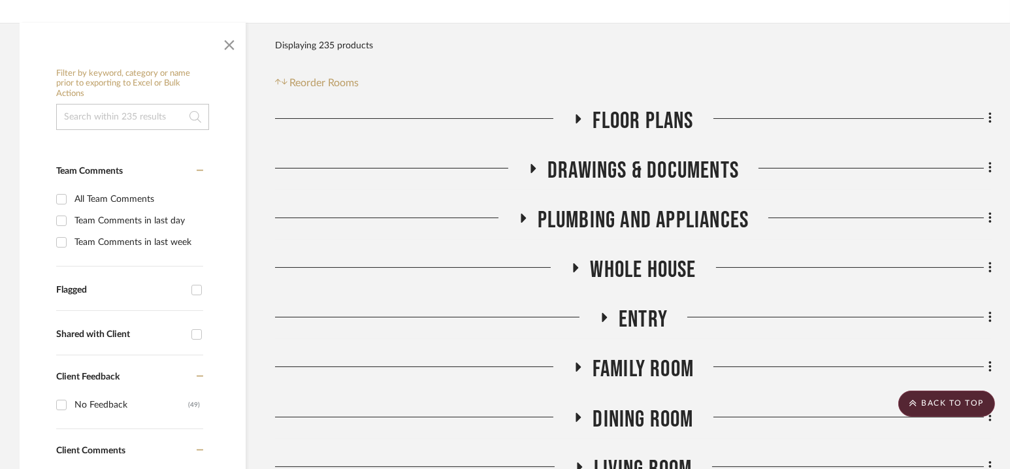
scroll to position [212, 0]
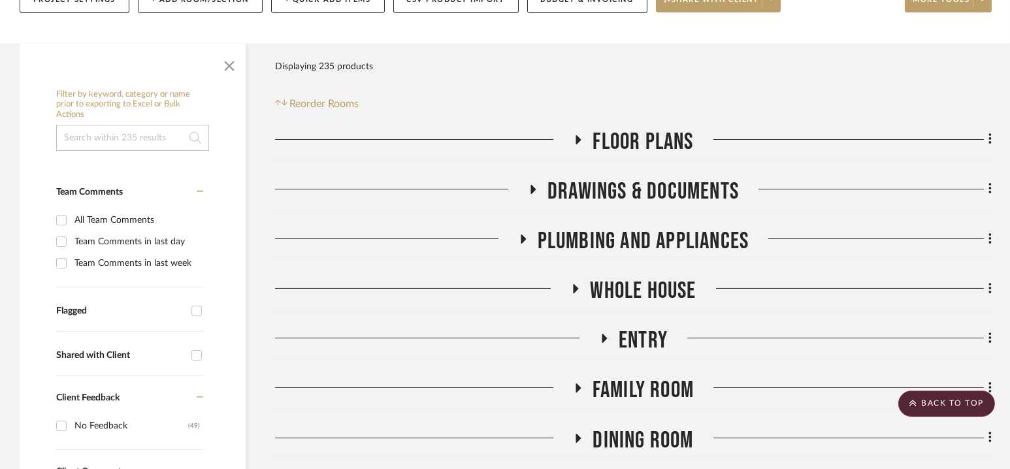
click at [640, 184] on span "Drawings & Documents" at bounding box center [642, 192] width 191 height 28
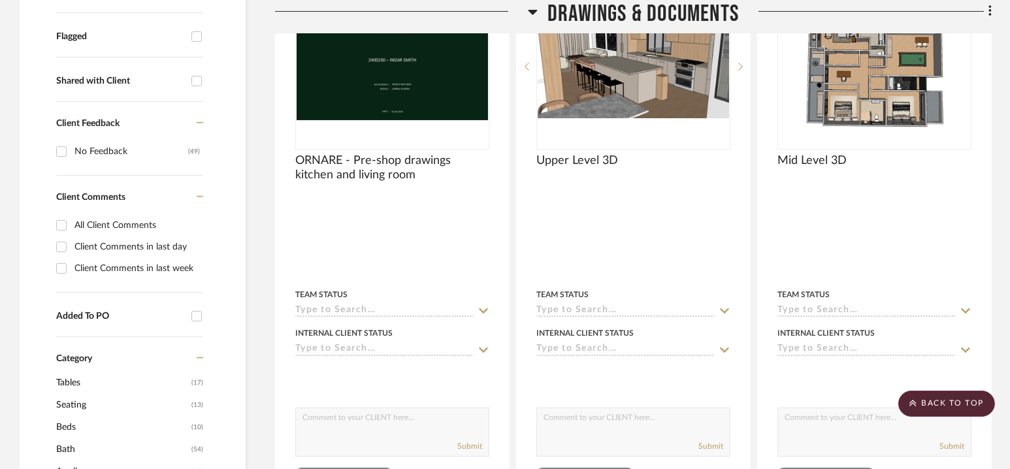
scroll to position [488, 0]
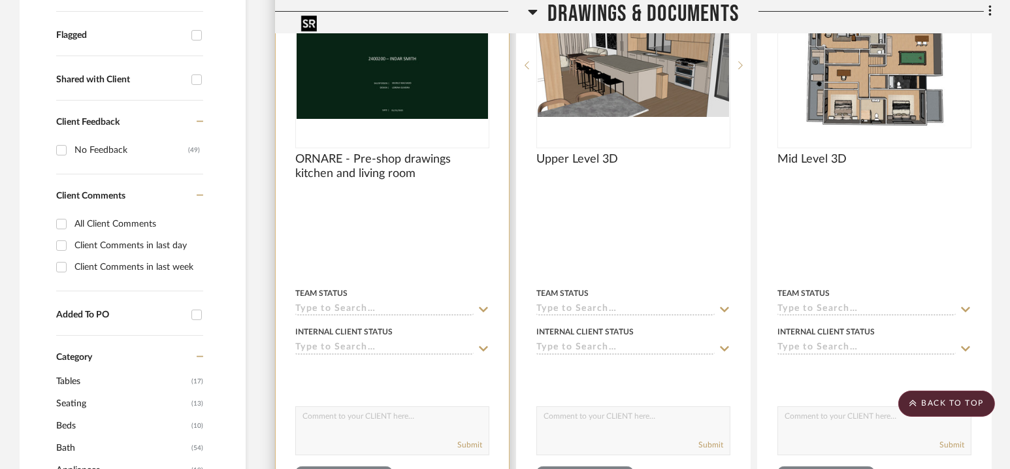
click at [0, 0] on img at bounding box center [0, 0] width 0 height 0
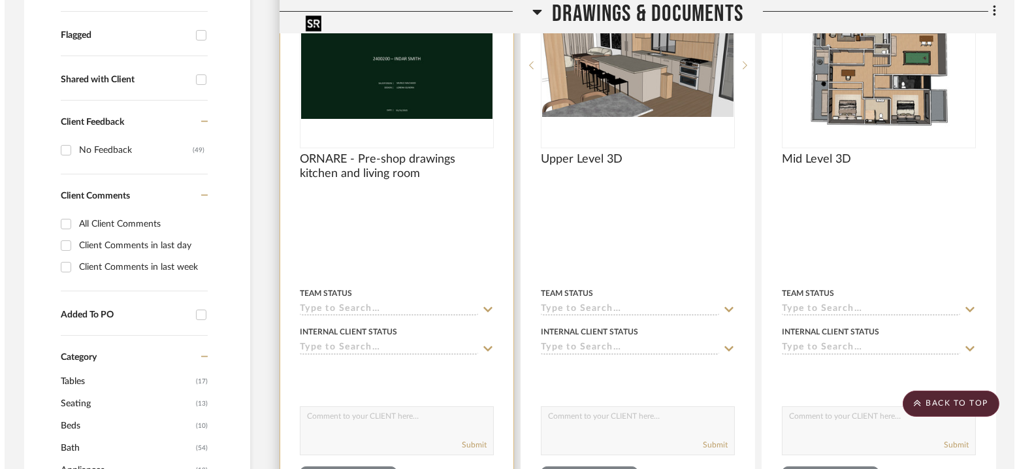
scroll to position [0, 0]
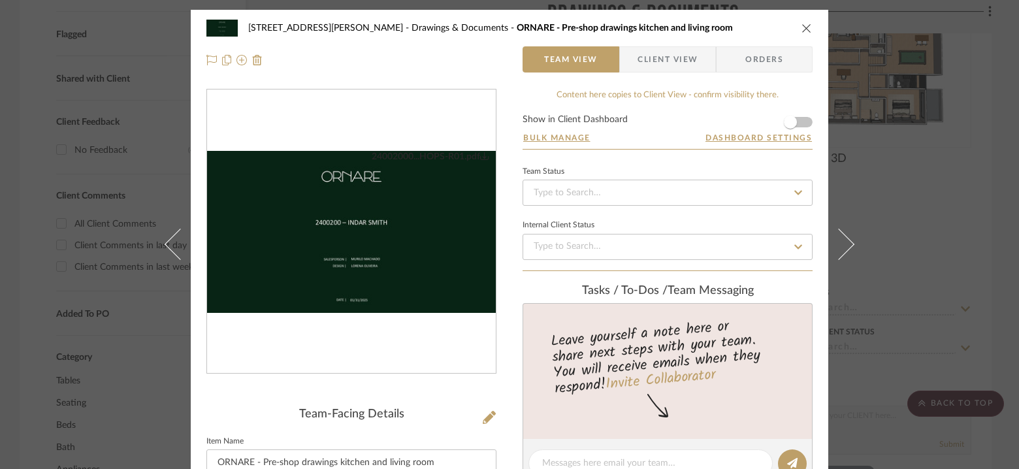
click at [357, 212] on img "0" at bounding box center [351, 232] width 289 height 163
click at [743, 30] on icon "close" at bounding box center [807, 28] width 10 height 10
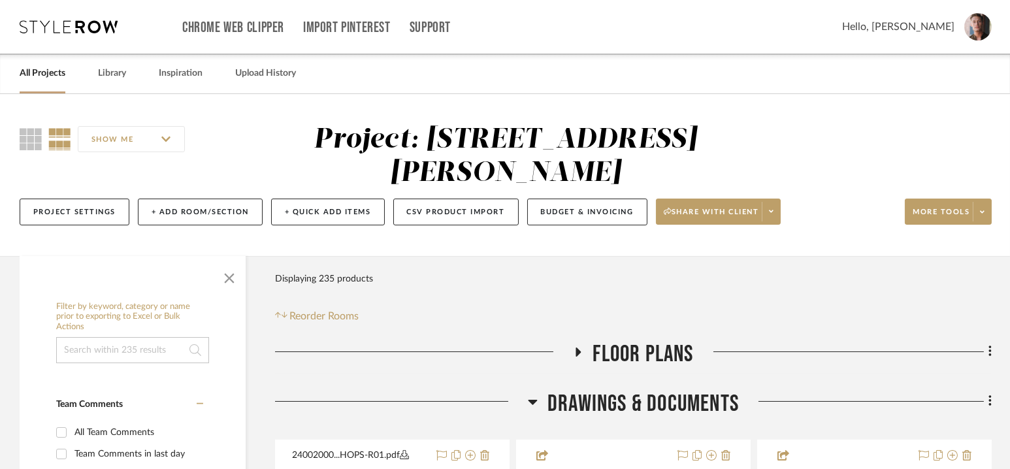
click at [82, 27] on icon at bounding box center [69, 26] width 98 height 13
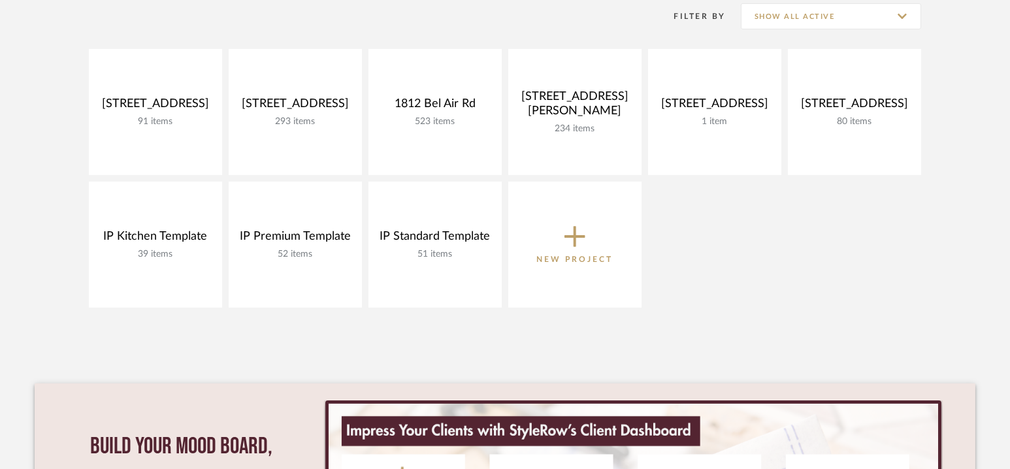
scroll to position [276, 0]
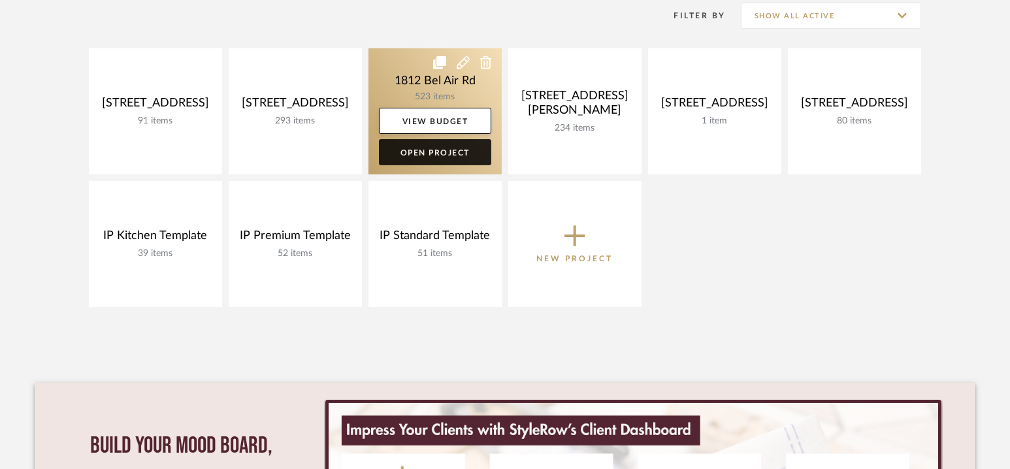
click at [440, 152] on link "Open Project" at bounding box center [435, 152] width 112 height 26
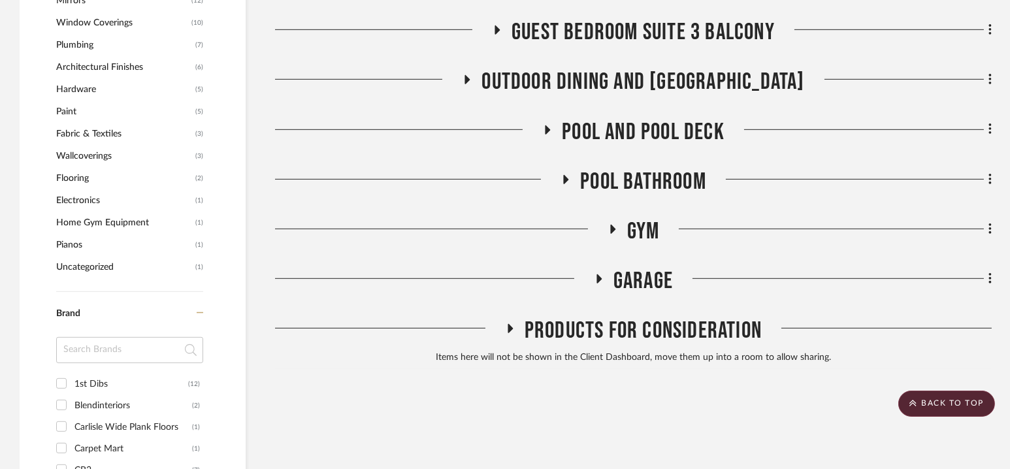
scroll to position [1531, 0]
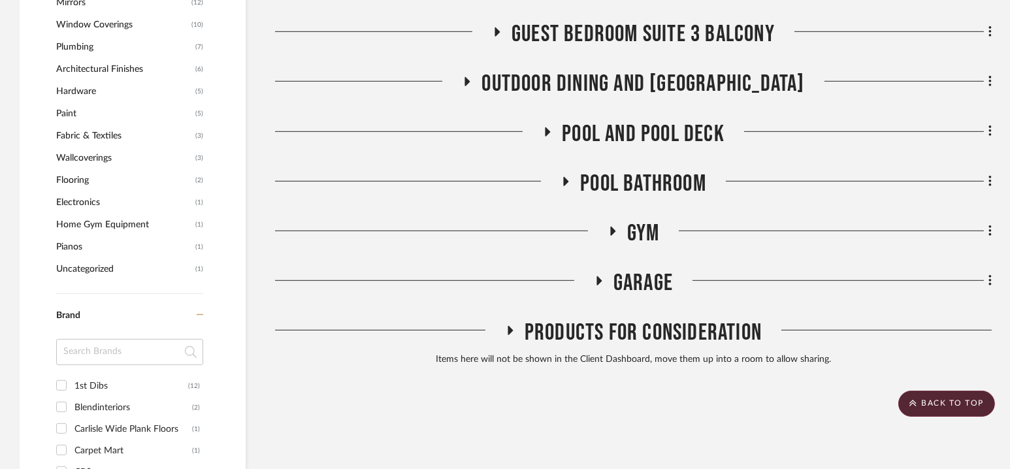
click at [646, 188] on span "Pool Bathroom" at bounding box center [643, 184] width 126 height 28
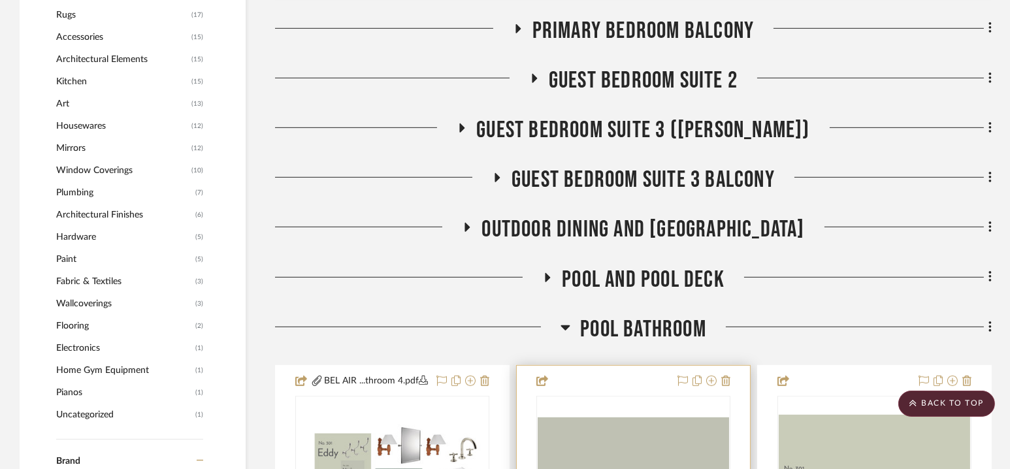
scroll to position [1398, 0]
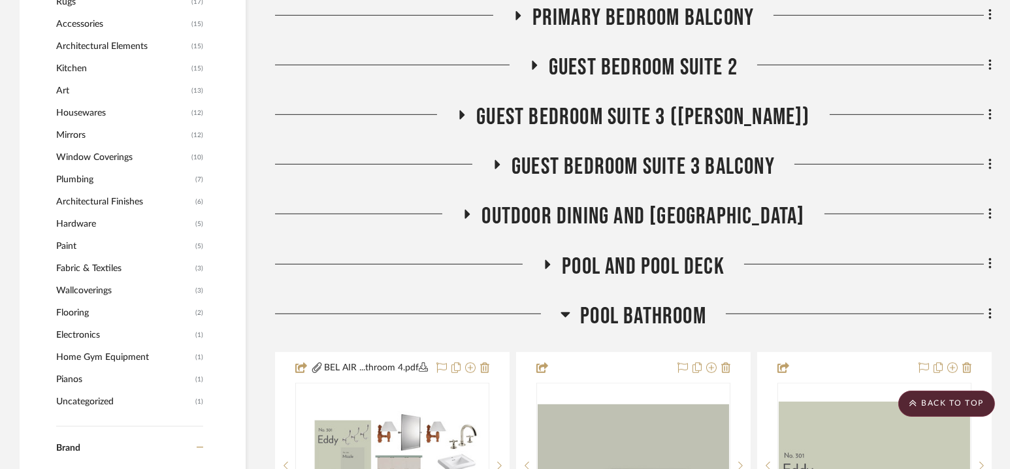
click at [651, 309] on span "Pool Bathroom" at bounding box center [643, 316] width 126 height 28
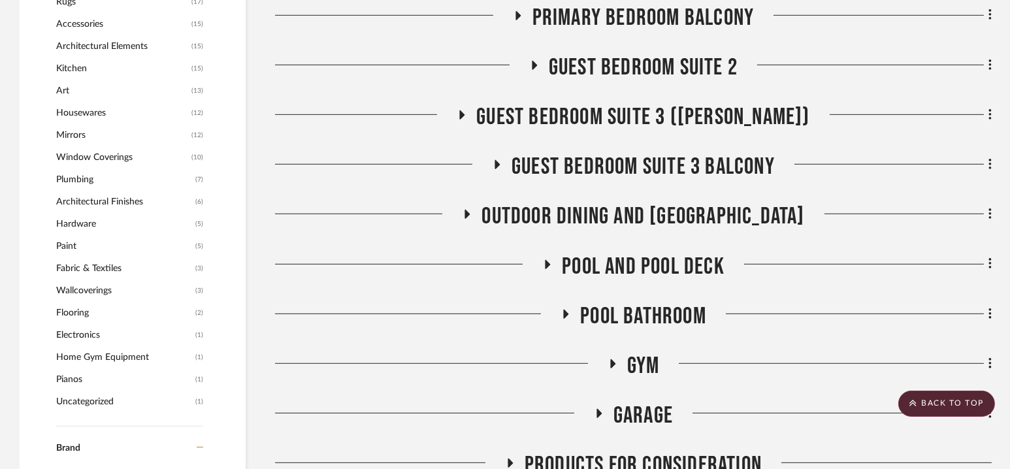
click at [644, 265] on span "Pool and Pool Deck" at bounding box center [643, 267] width 163 height 28
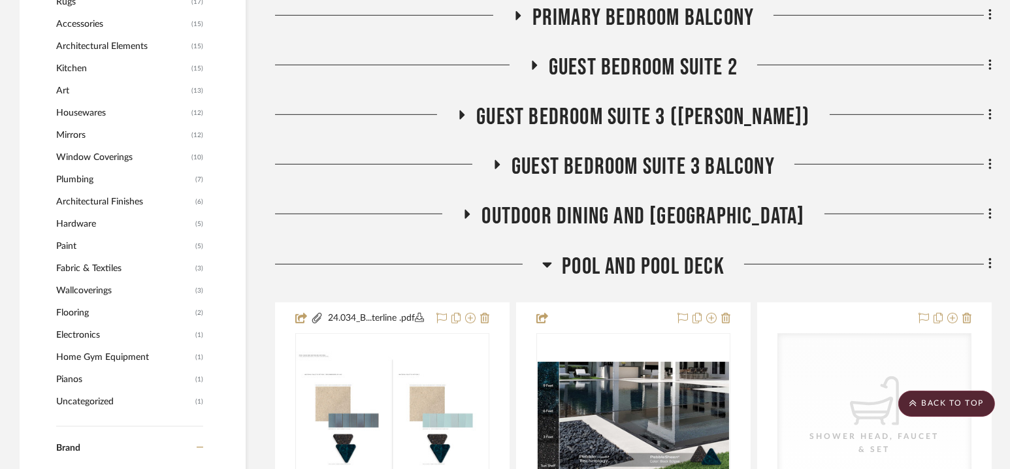
click at [637, 265] on span "Pool and Pool Deck" at bounding box center [643, 267] width 163 height 28
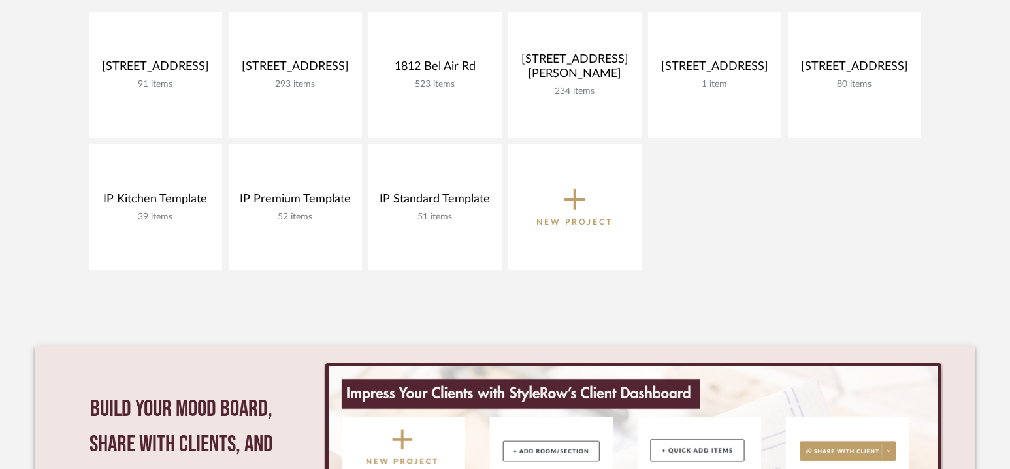
scroll to position [303, 0]
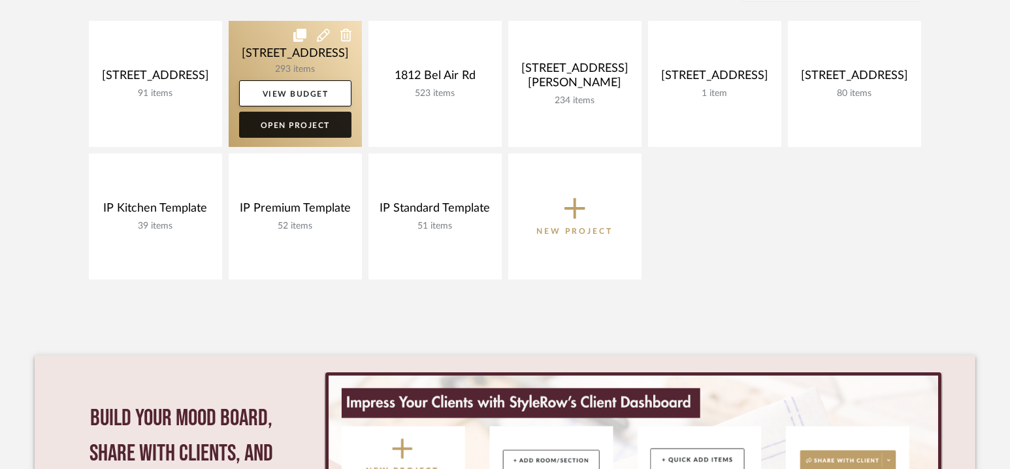
click at [299, 120] on link "Open Project" at bounding box center [295, 125] width 112 height 26
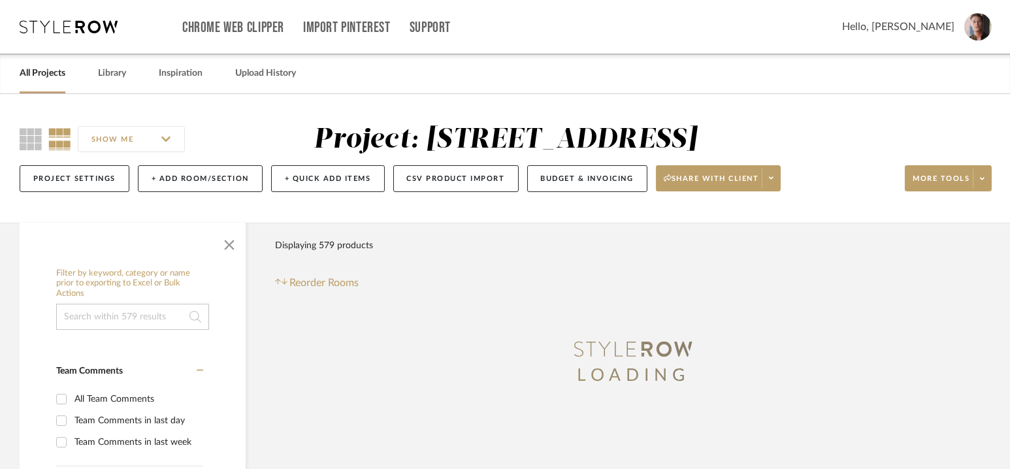
drag, startPoint x: 685, startPoint y: 144, endPoint x: 444, endPoint y: 126, distance: 241.7
click at [444, 126] on div "Project: 17140 Oak View Dr" at bounding box center [505, 139] width 383 height 27
drag, startPoint x: 433, startPoint y: 137, endPoint x: 657, endPoint y: 152, distance: 224.5
click at [657, 152] on div "Project: 17140 Oak View Dr" at bounding box center [505, 139] width 383 height 27
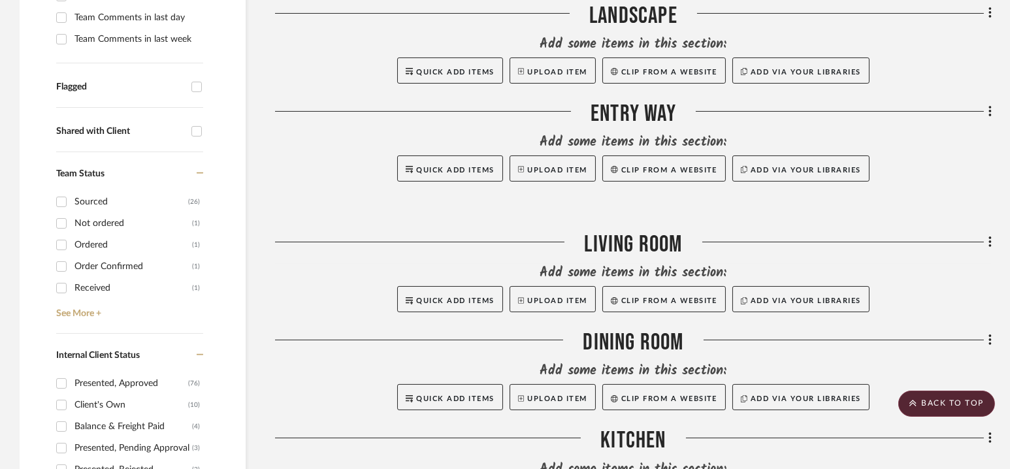
scroll to position [401, 0]
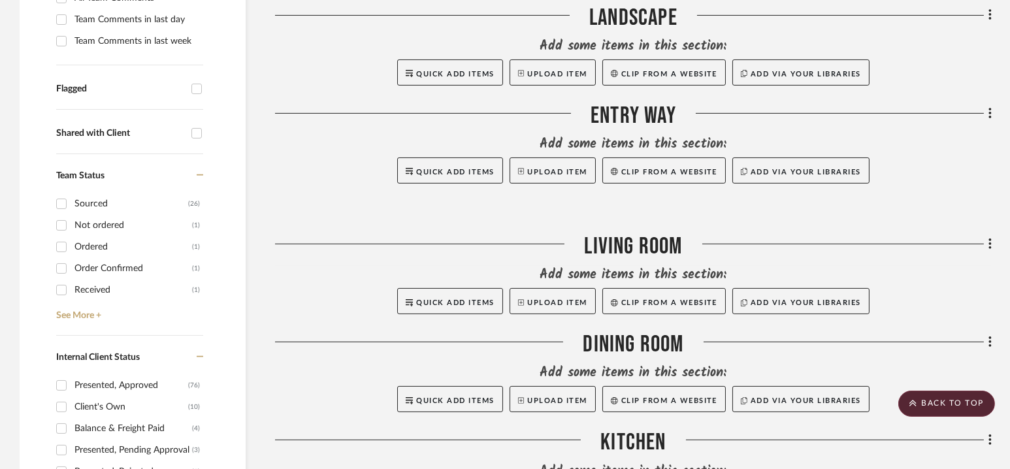
click at [630, 114] on div "Entry way" at bounding box center [633, 118] width 717 height 33
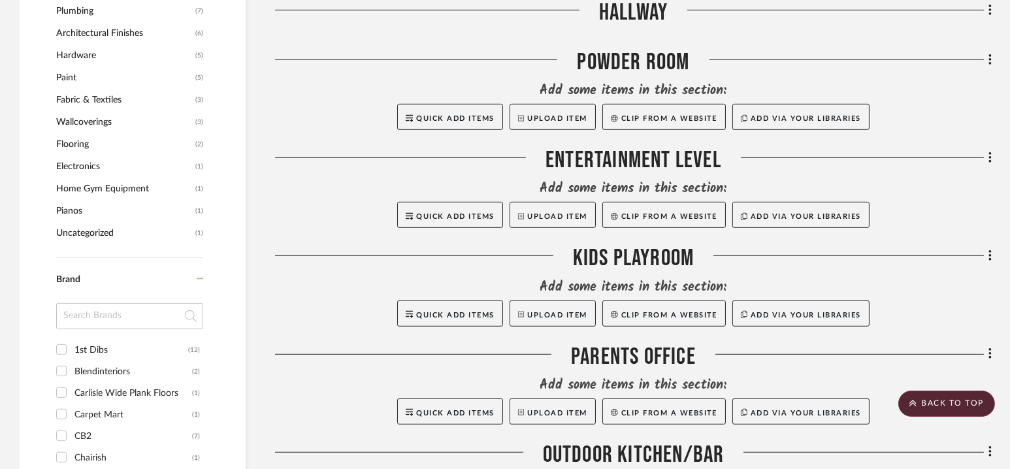
scroll to position [0, 0]
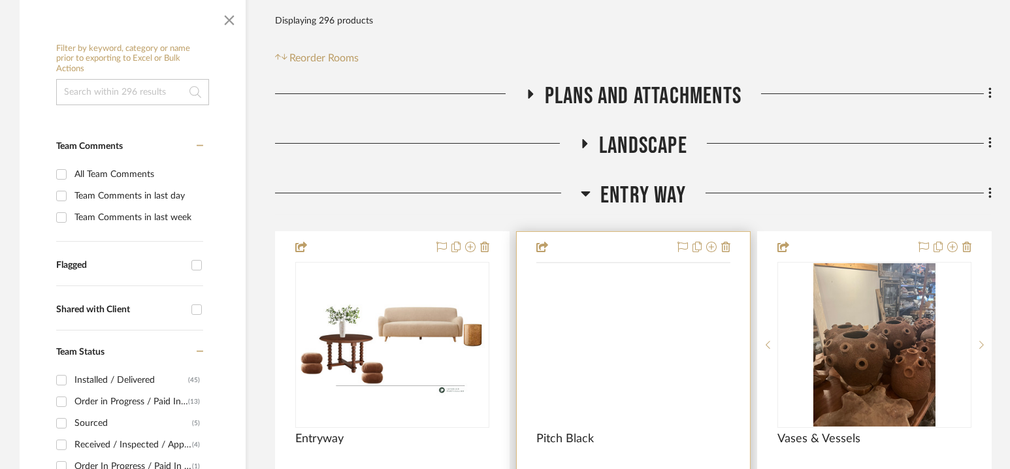
scroll to position [327, 0]
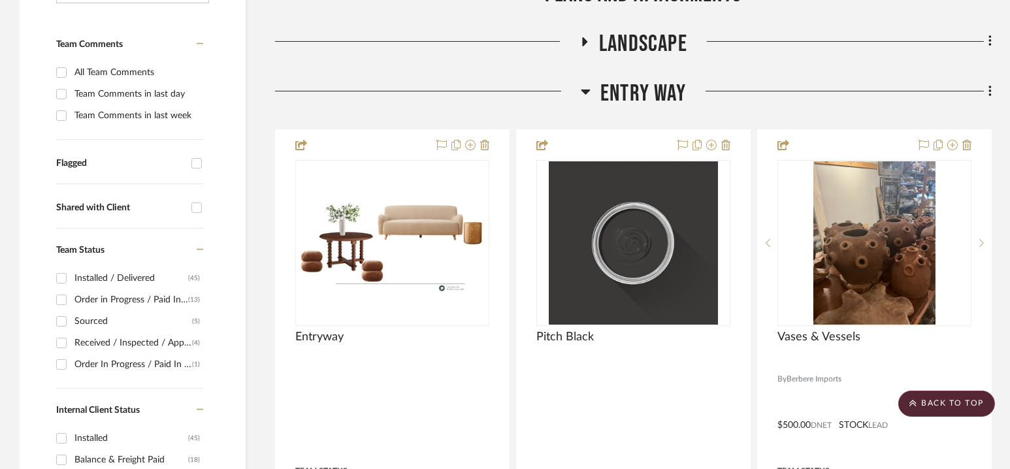
click at [638, 91] on span "Entry way" at bounding box center [643, 94] width 86 height 28
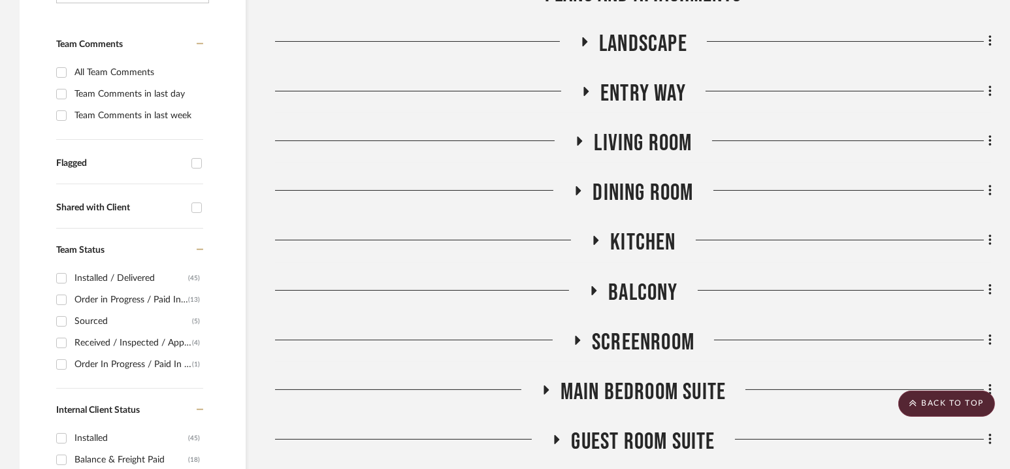
click at [637, 144] on span "Living Room" at bounding box center [643, 143] width 98 height 28
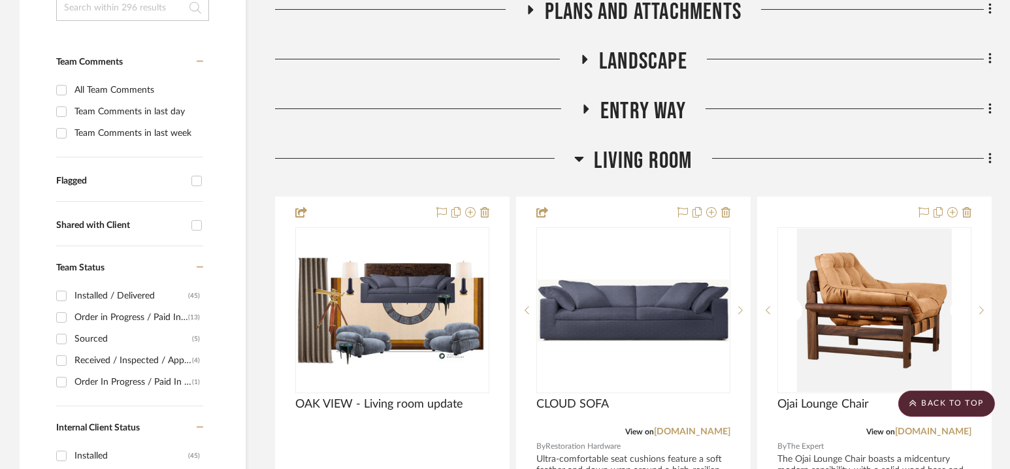
scroll to position [302, 0]
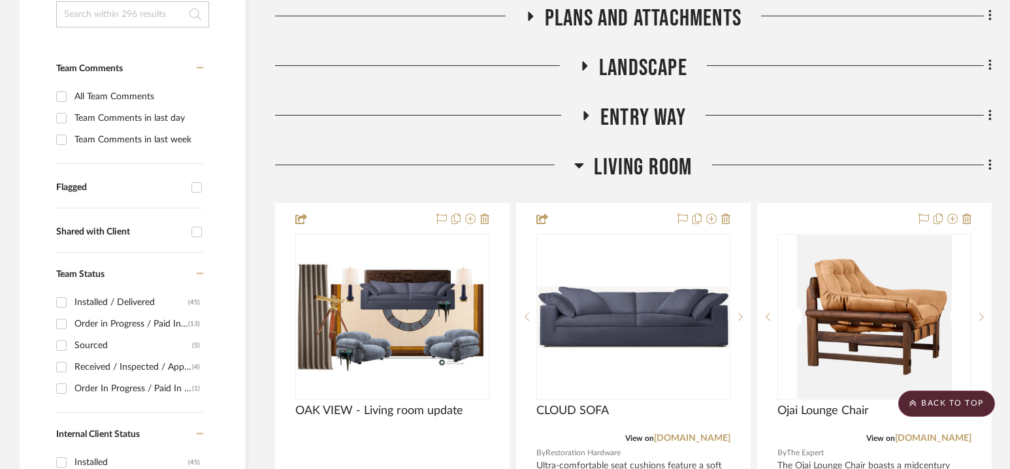
click at [640, 172] on span "Living Room" at bounding box center [643, 168] width 98 height 28
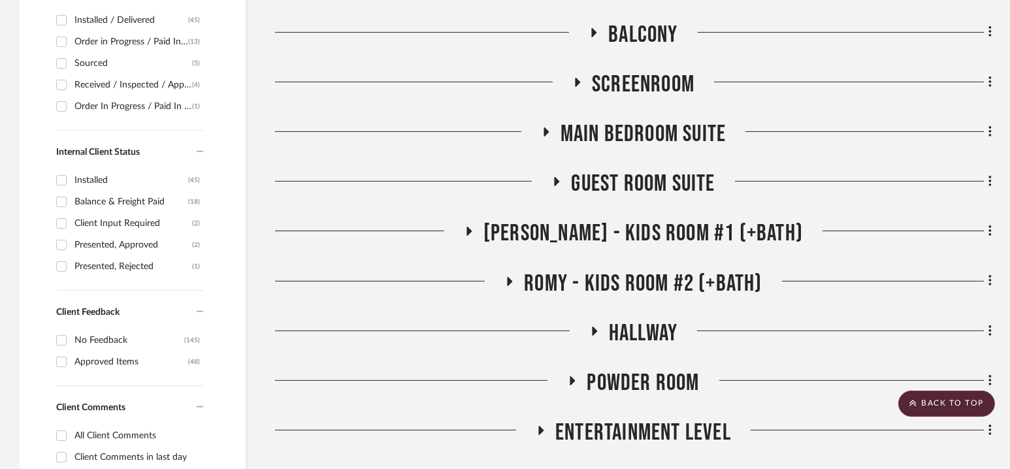
scroll to position [0, 0]
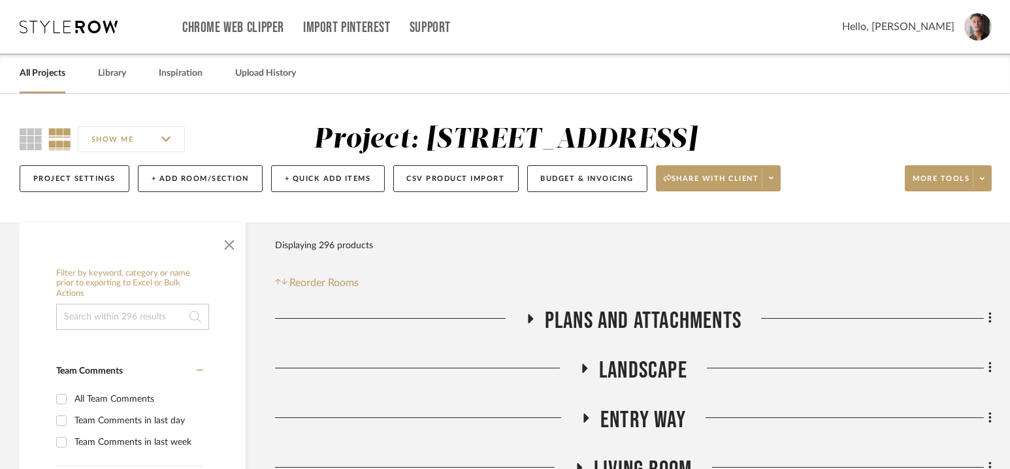
click at [73, 29] on icon at bounding box center [69, 26] width 98 height 13
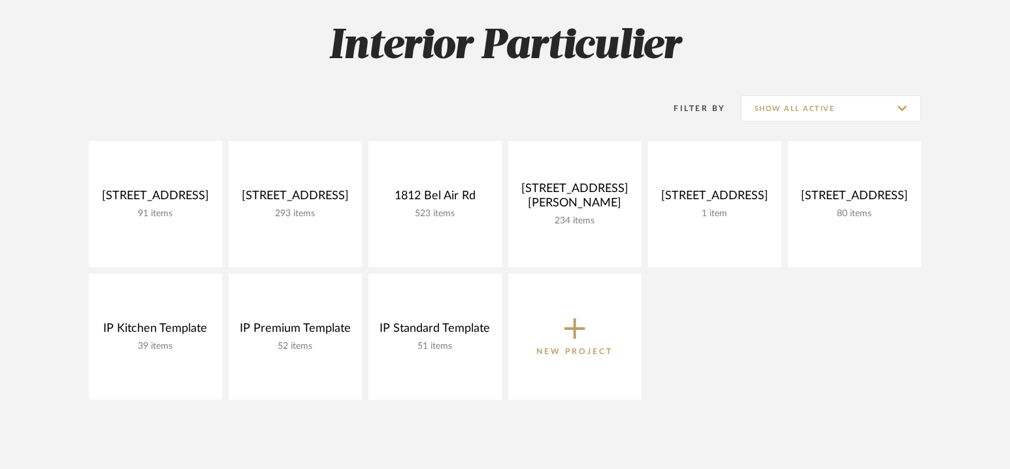
scroll to position [188, 0]
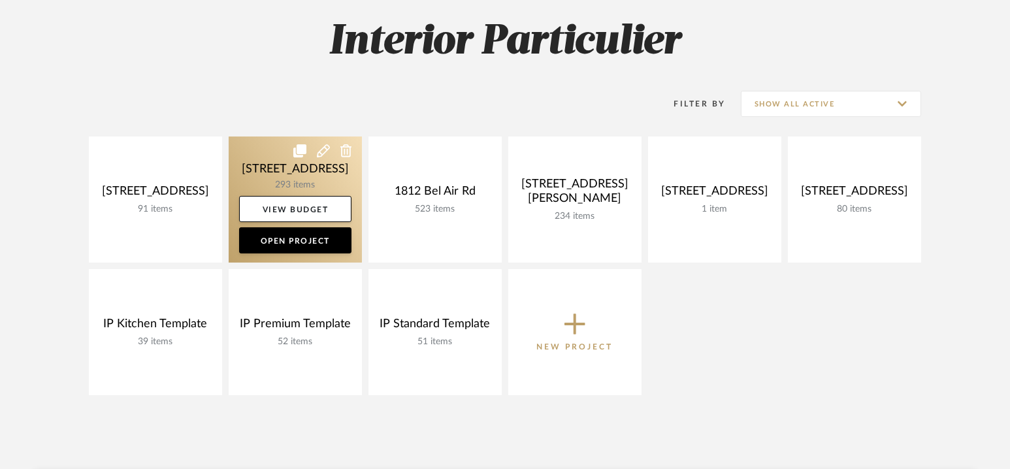
click at [326, 149] on icon at bounding box center [323, 150] width 13 height 13
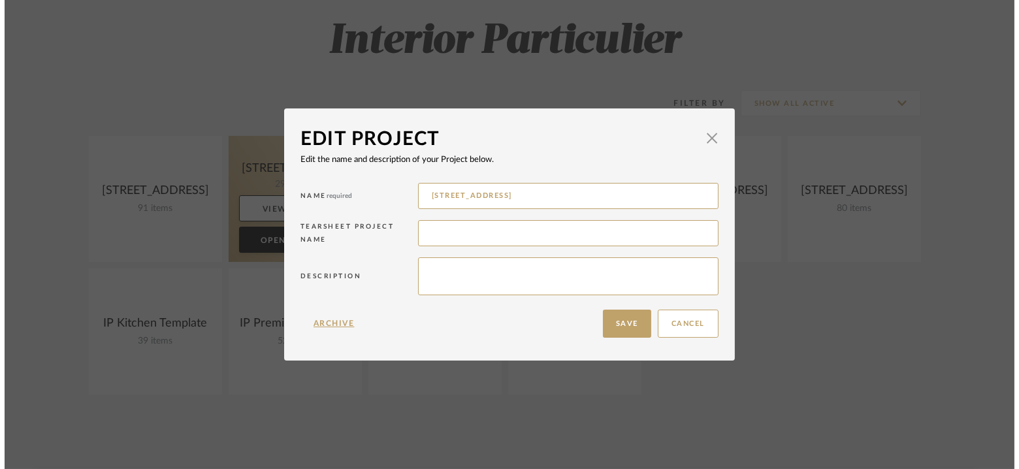
scroll to position [0, 0]
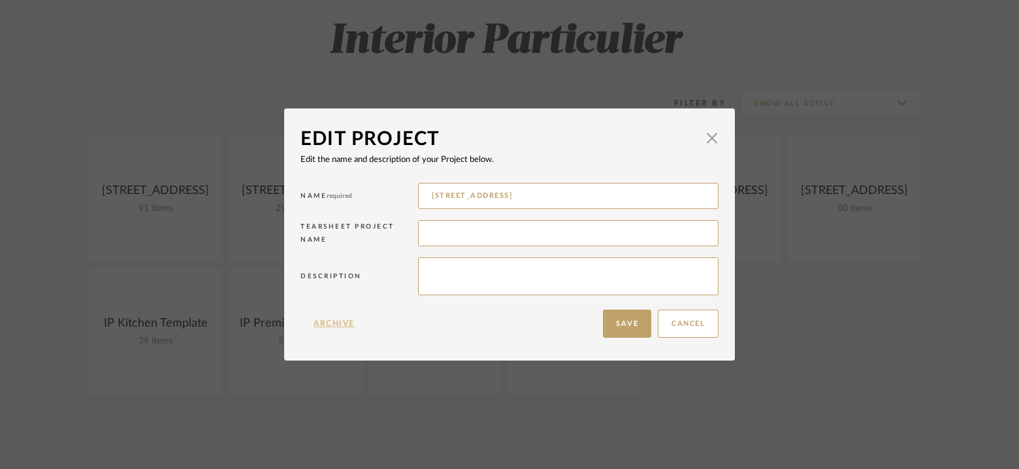
click at [334, 321] on button "Archive" at bounding box center [334, 324] width 67 height 28
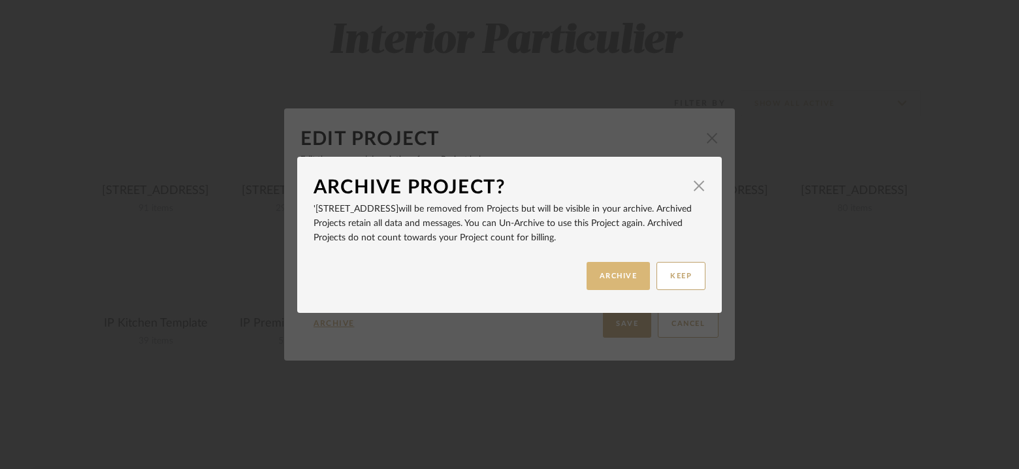
click at [608, 270] on button "ARCHIVE" at bounding box center [619, 276] width 64 height 28
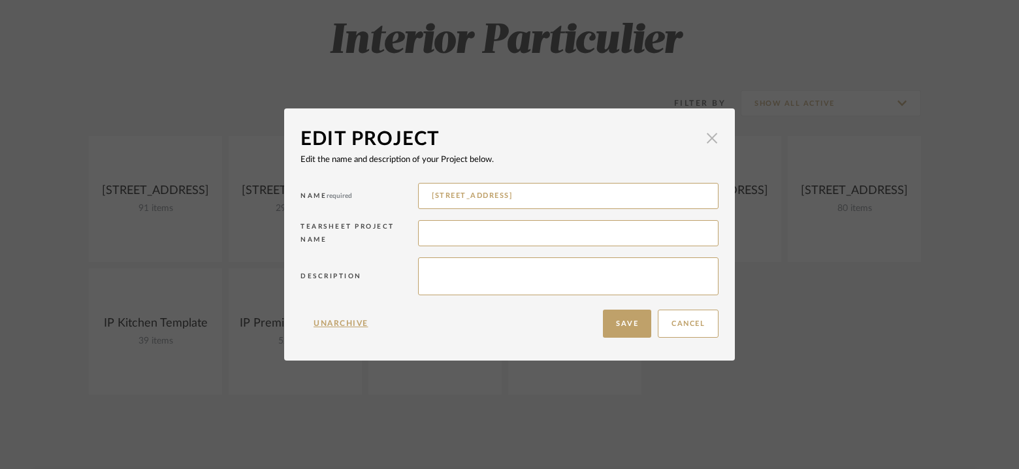
click at [710, 135] on span "button" at bounding box center [712, 138] width 26 height 26
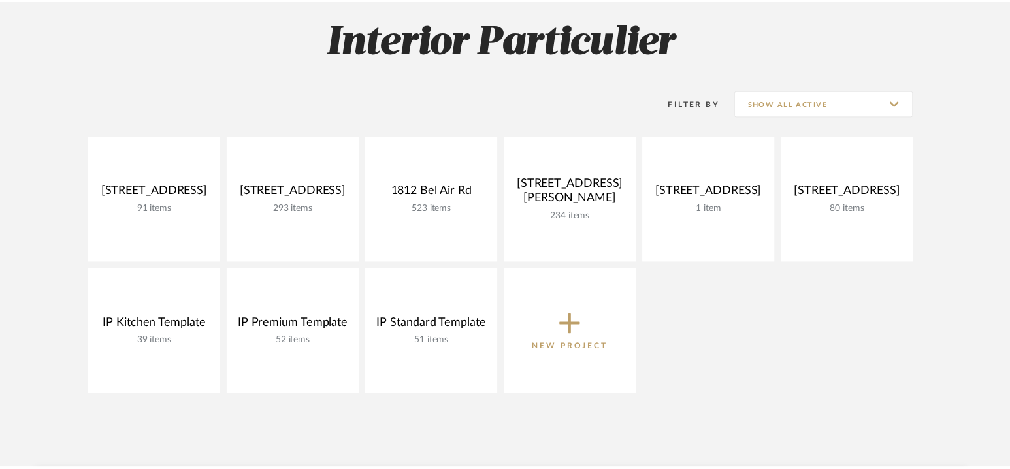
scroll to position [188, 0]
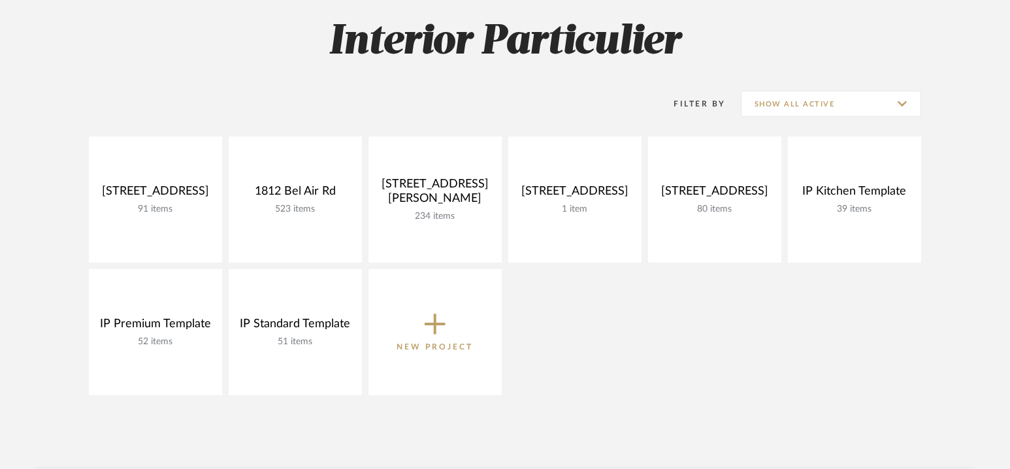
click at [267, 102] on div "Filter By Show All Active" at bounding box center [505, 104] width 832 height 33
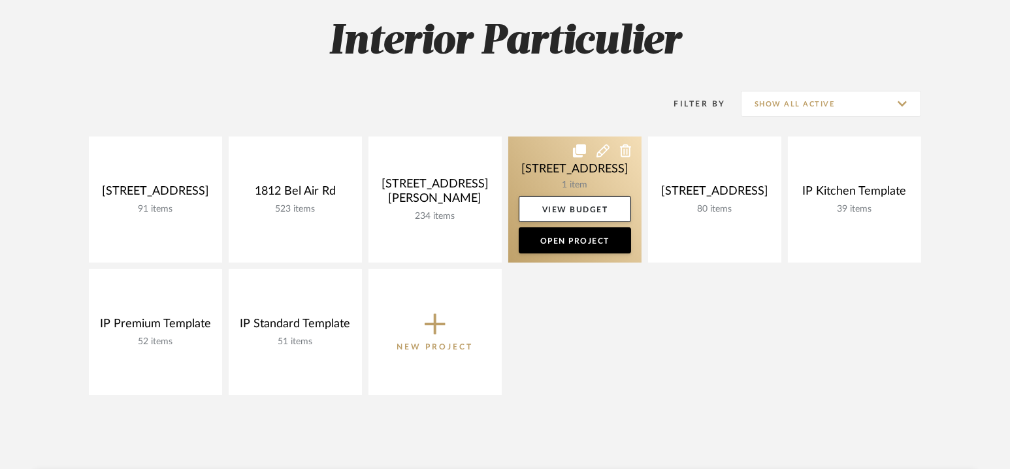
click at [604, 152] on icon at bounding box center [602, 150] width 13 height 13
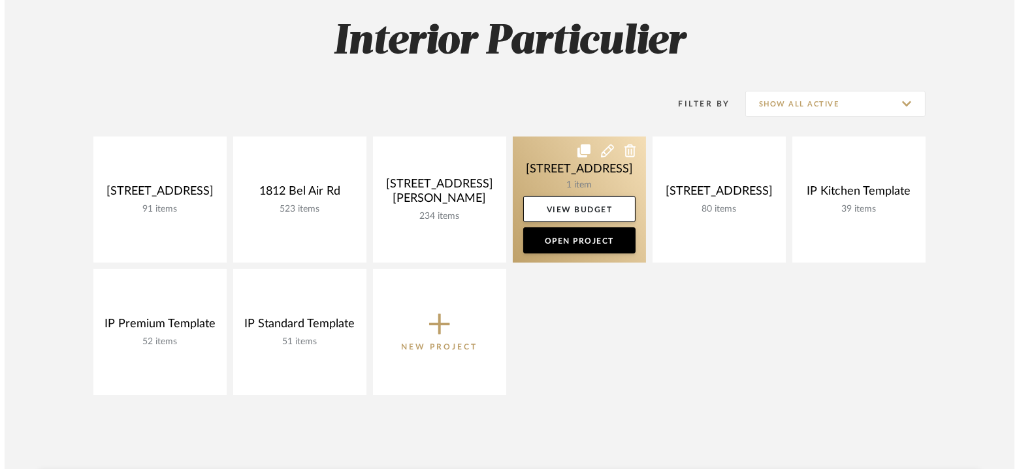
scroll to position [0, 0]
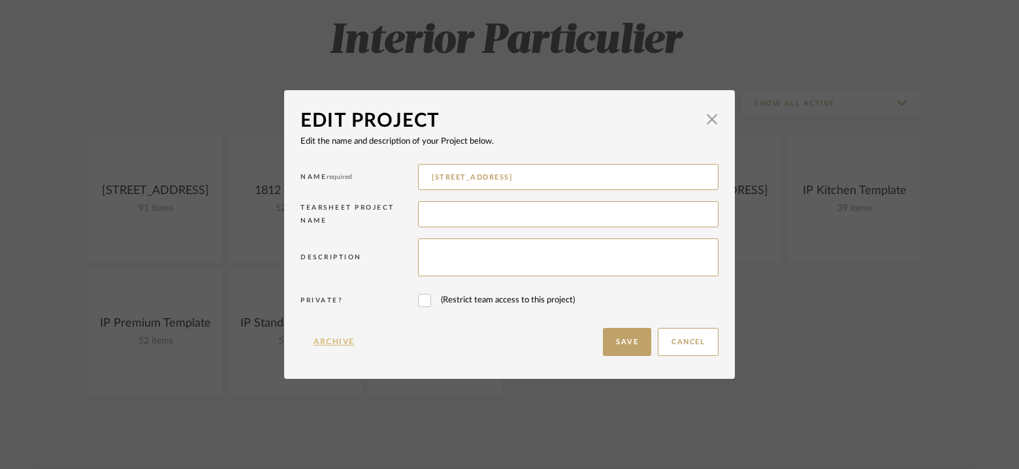
click at [340, 340] on button "Archive" at bounding box center [334, 342] width 67 height 28
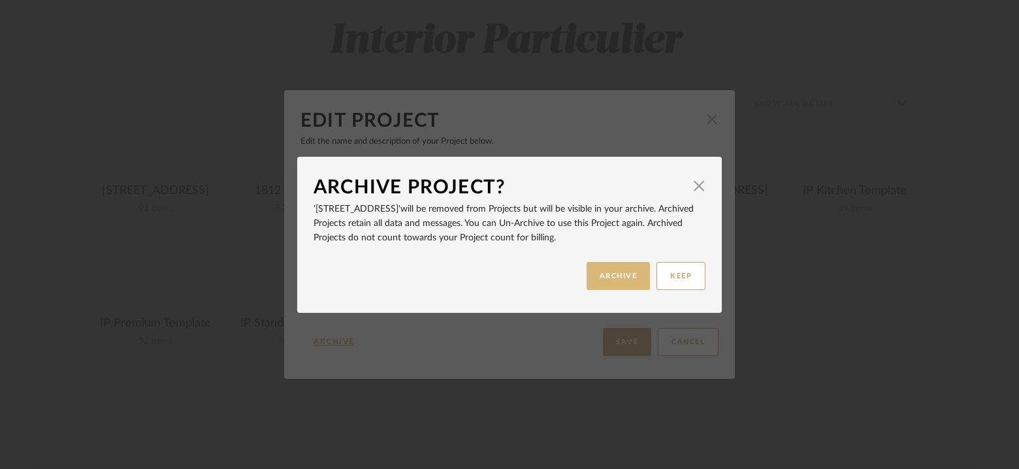
click at [601, 269] on button "ARCHIVE" at bounding box center [619, 276] width 64 height 28
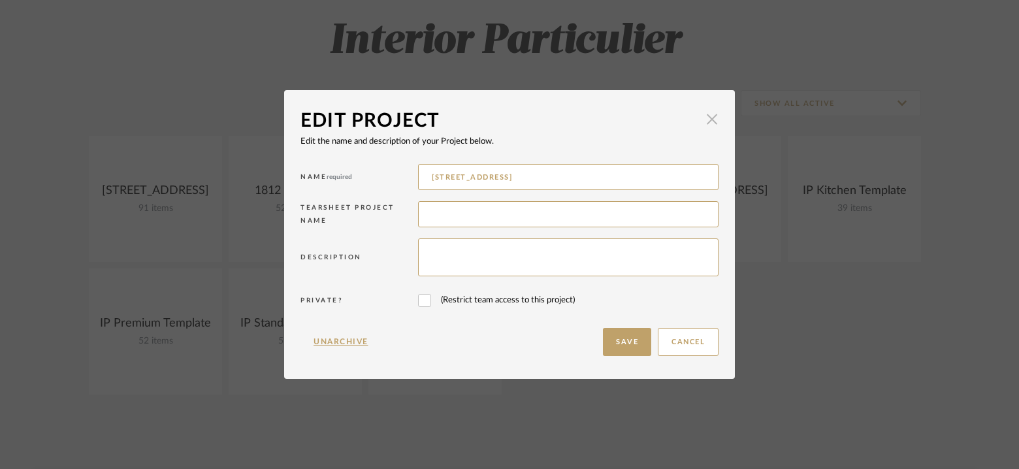
click at [702, 116] on span "button" at bounding box center [712, 119] width 26 height 26
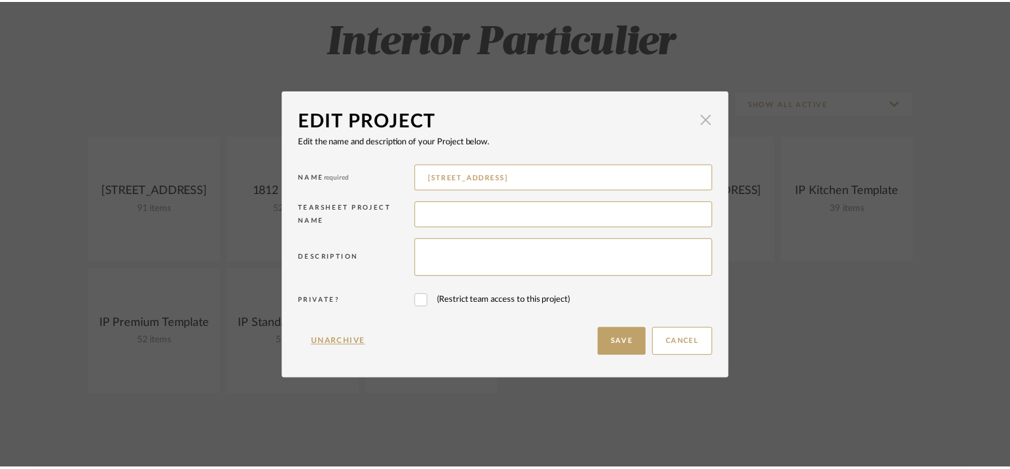
scroll to position [188, 0]
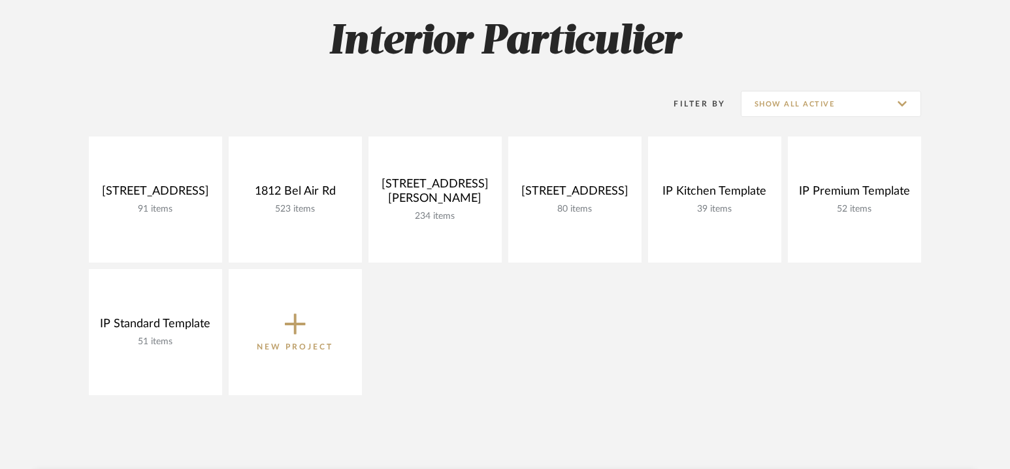
click at [600, 344] on div "1601 N Kings Rd 91 items View Budget Open Project 1812 Bel Air Rd 523 items Vie…" at bounding box center [505, 269] width 941 height 265
click at [472, 327] on div "1601 N Kings Rd 91 items View Budget Open Project 1812 Bel Air Rd 523 items Vie…" at bounding box center [505, 269] width 941 height 265
